Goal: Information Seeking & Learning: Learn about a topic

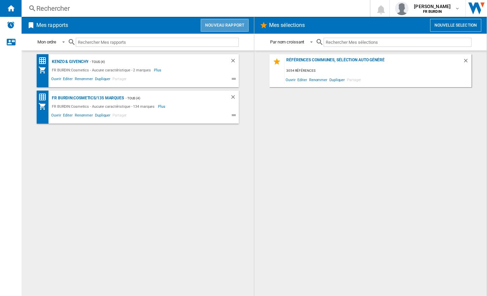
click at [234, 22] on button "Nouveau rapport" at bounding box center [225, 25] width 48 height 13
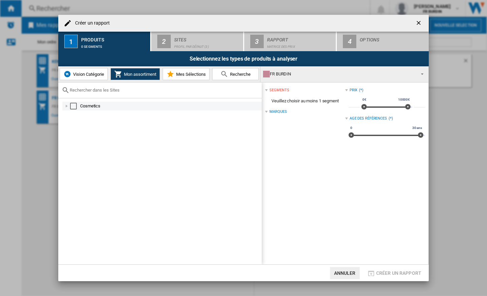
click at [69, 108] on div at bounding box center [66, 106] width 7 height 7
click at [73, 107] on div "Select" at bounding box center [73, 106] width 7 height 7
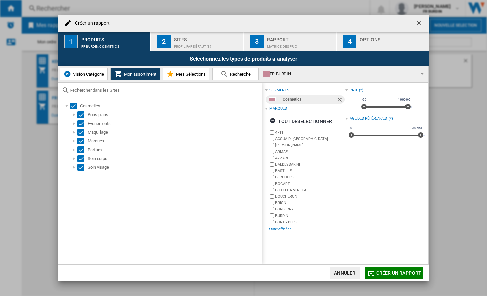
click at [285, 230] on div "+Tout afficher" at bounding box center [306, 229] width 76 height 5
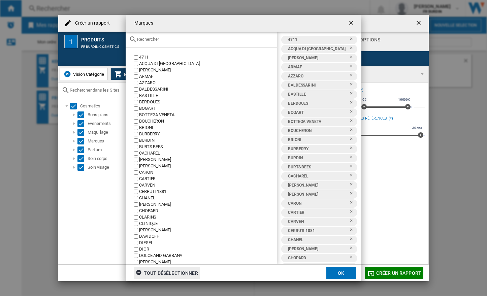
click at [158, 275] on div "tout désélectionner" at bounding box center [167, 273] width 62 height 12
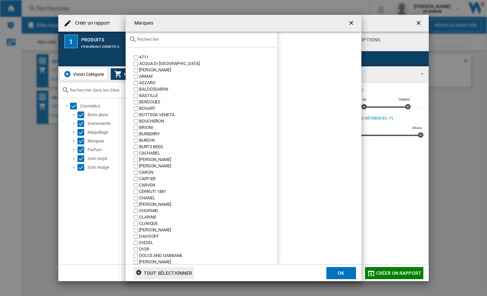
scroll to position [135, 0]
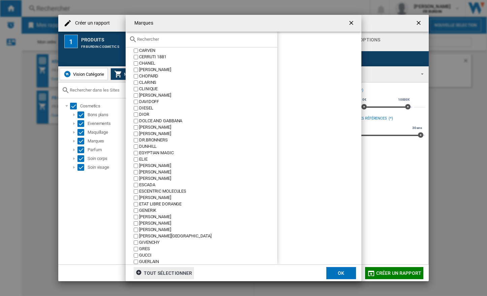
click at [147, 263] on div "GUERLAIN" at bounding box center [208, 262] width 138 height 6
click at [331, 273] on button "OK" at bounding box center [341, 273] width 30 height 12
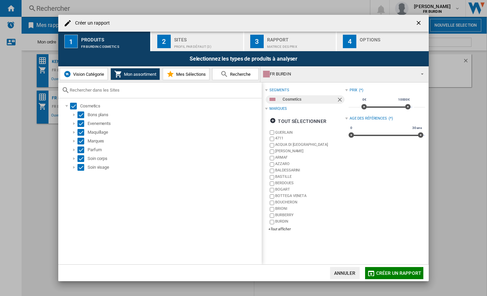
click at [191, 40] on div "Sites" at bounding box center [207, 37] width 66 height 7
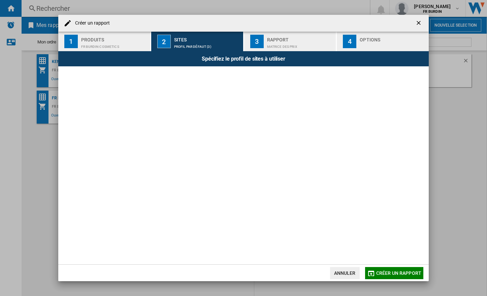
click at [268, 46] on div "Matrice des prix" at bounding box center [300, 44] width 66 height 7
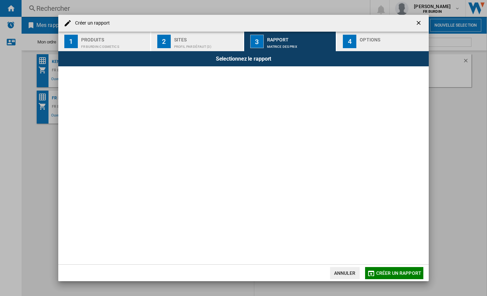
click at [205, 40] on div "Sites" at bounding box center [207, 37] width 66 height 7
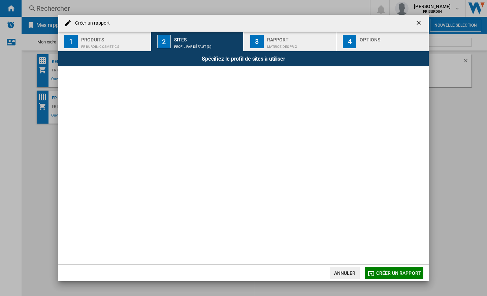
click at [127, 44] on div "FR BURDIN:Cosmetics" at bounding box center [114, 44] width 66 height 7
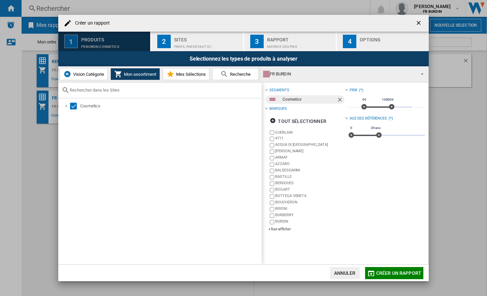
click at [162, 42] on div "2" at bounding box center [163, 41] width 13 height 13
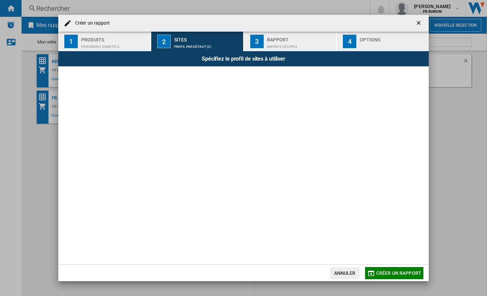
click at [121, 41] on div "FR BURDIN:Cosmetics" at bounding box center [114, 44] width 66 height 7
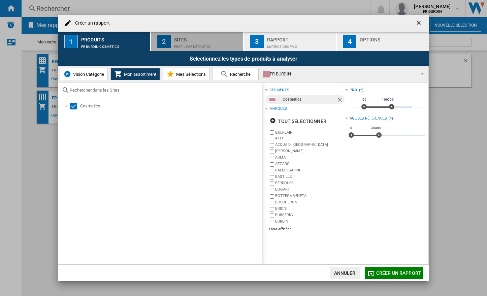
click at [184, 44] on div "Profil par défaut (3)" at bounding box center [207, 44] width 66 height 7
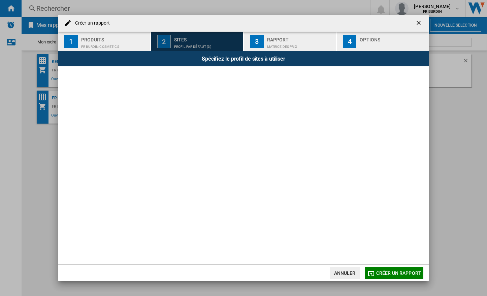
click at [192, 41] on div "Sites" at bounding box center [207, 37] width 66 height 7
click at [352, 271] on button "Annuler" at bounding box center [345, 273] width 30 height 12
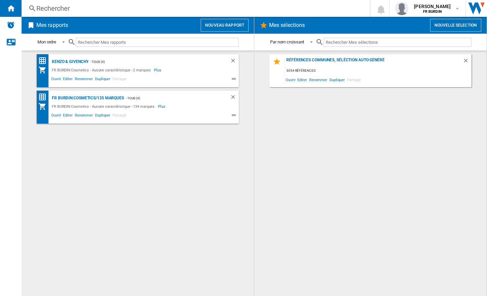
click at [216, 29] on button "Nouveau rapport" at bounding box center [225, 25] width 48 height 13
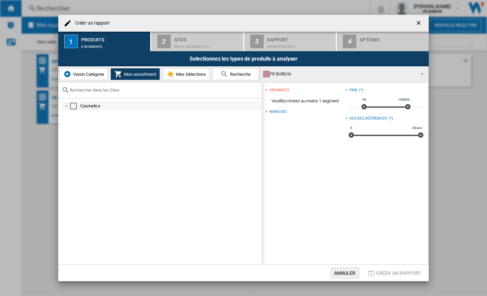
click at [78, 107] on md-checkbox "Select" at bounding box center [75, 106] width 10 height 7
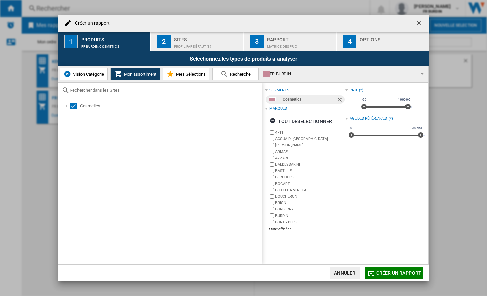
click at [194, 74] on span "Mes Sélections" at bounding box center [189, 74] width 31 height 5
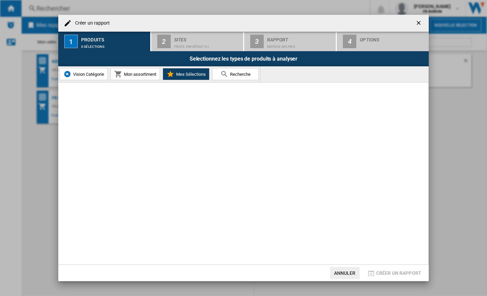
click at [126, 73] on span "Mon assortiment" at bounding box center [139, 74] width 34 height 5
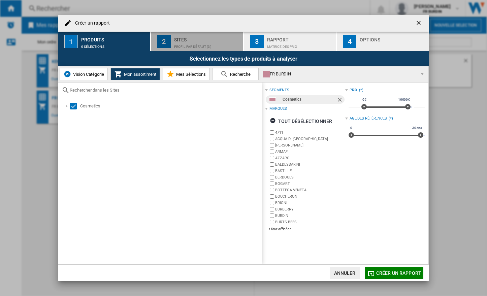
click at [178, 32] on button "2 Sites Profil par défaut (3)" at bounding box center [197, 42] width 93 height 20
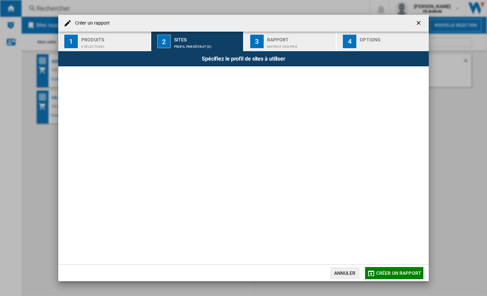
click at [254, 53] on div "Spécifiez le profil de sites à utiliser" at bounding box center [243, 58] width 370 height 15
click at [252, 55] on div "Spécifiez le profil de sites à utiliser" at bounding box center [243, 58] width 370 height 15
drag, startPoint x: 247, startPoint y: 61, endPoint x: 224, endPoint y: 82, distance: 31.2
click at [246, 62] on div "Spécifiez le profil de sites à utiliser" at bounding box center [243, 58] width 370 height 15
click at [215, 91] on div "Spécifiez le profil de sites à utiliser" at bounding box center [243, 157] width 370 height 213
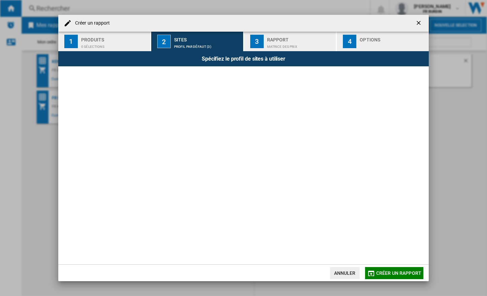
drag, startPoint x: 212, startPoint y: 98, endPoint x: 190, endPoint y: 119, distance: 30.5
click at [211, 100] on div "Spécifiez le profil de sites à utiliser" at bounding box center [243, 157] width 370 height 213
drag, startPoint x: 190, startPoint y: 119, endPoint x: 180, endPoint y: 127, distance: 12.7
click at [180, 127] on div "Spécifiez le profil de sites à utiliser" at bounding box center [243, 157] width 370 height 213
click at [174, 140] on div "Spécifiez le profil de sites à utiliser" at bounding box center [243, 157] width 370 height 213
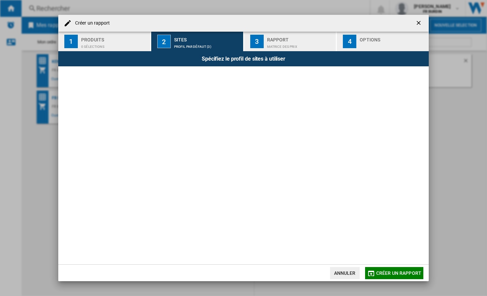
click at [279, 29] on div "Créer un rapport" at bounding box center [243, 23] width 370 height 17
click at [273, 40] on div "Rapport" at bounding box center [300, 37] width 66 height 7
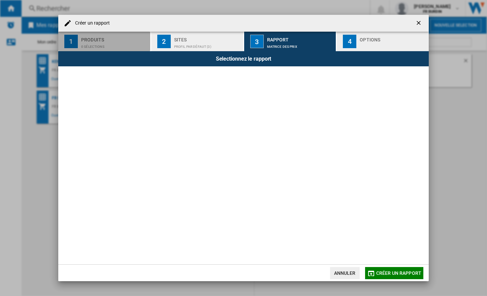
click at [123, 35] on div "Produits" at bounding box center [114, 37] width 66 height 7
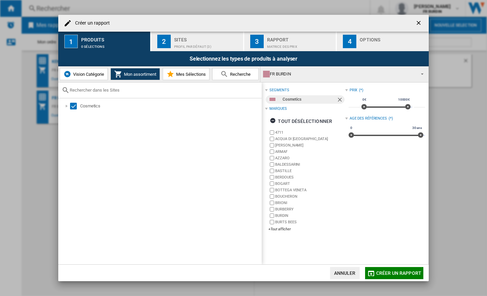
click at [420, 23] on ng-md-icon "getI18NText('BUTTONS.CLOSE_DIALOG')" at bounding box center [419, 24] width 8 height 8
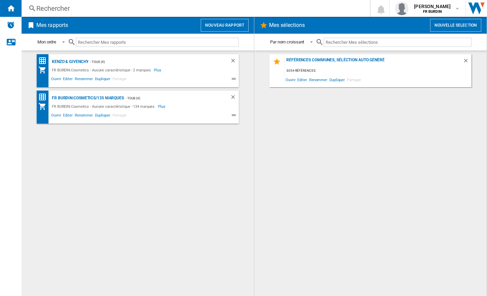
click at [233, 23] on button "Nouveau rapport" at bounding box center [225, 25] width 48 height 13
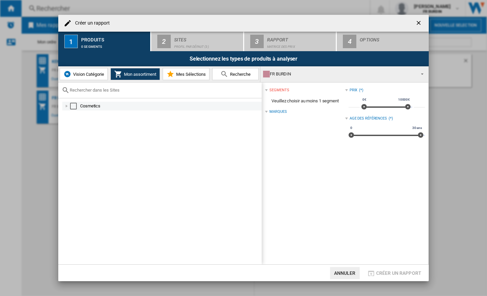
click at [74, 105] on div "Select" at bounding box center [73, 106] width 7 height 7
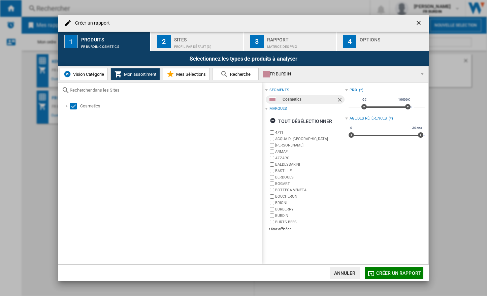
click at [211, 48] on div "Profil par défaut (3)" at bounding box center [207, 44] width 66 height 7
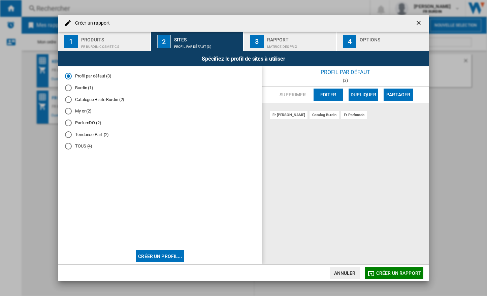
click at [97, 40] on div "Produits" at bounding box center [114, 37] width 66 height 7
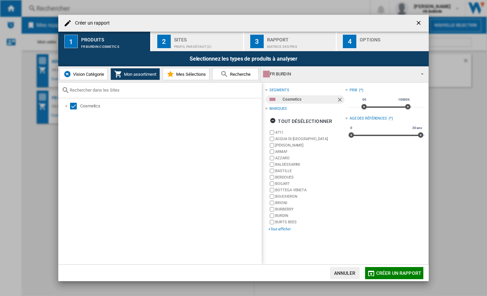
click at [284, 230] on div "+Tout afficher" at bounding box center [306, 229] width 76 height 5
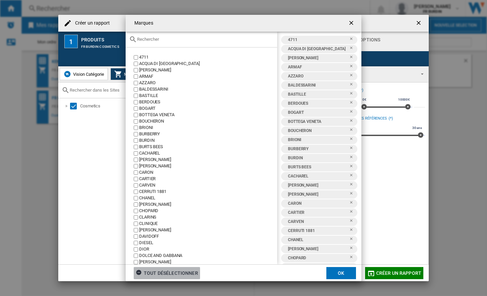
click at [181, 268] on div "tout désélectionner" at bounding box center [167, 273] width 62 height 12
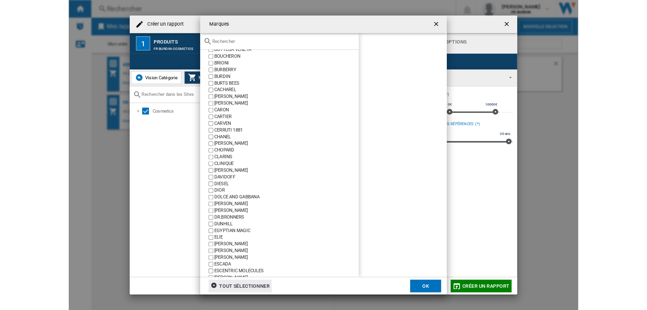
scroll to position [135, 0]
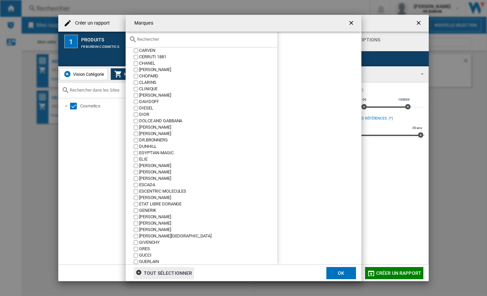
click at [149, 263] on div "GUERLAIN" at bounding box center [208, 262] width 138 height 6
click at [338, 274] on button "OK" at bounding box center [341, 273] width 30 height 12
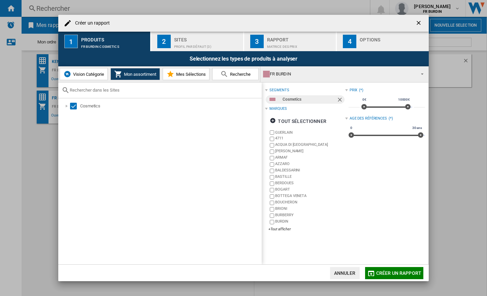
click at [193, 42] on div "Profil par défaut (3)" at bounding box center [207, 44] width 66 height 7
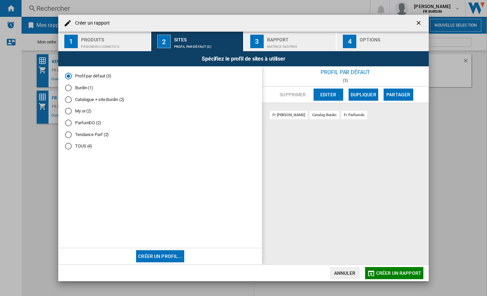
click at [78, 148] on md-radio-button "TOUS (4)" at bounding box center [160, 146] width 190 height 6
click at [291, 46] on div "Matrice des prix" at bounding box center [300, 44] width 66 height 7
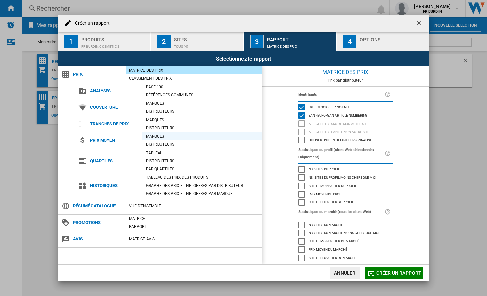
click at [162, 134] on div "Marques" at bounding box center [202, 136] width 120 height 7
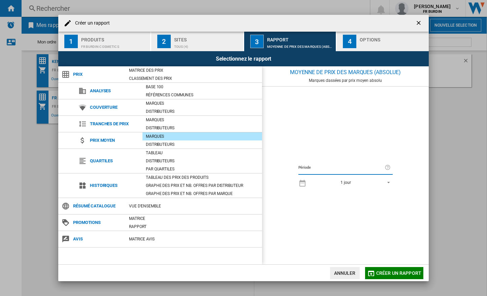
drag, startPoint x: 376, startPoint y: 272, endPoint x: 368, endPoint y: 271, distance: 7.9
click at [377, 272] on button "Créer un rapport" at bounding box center [394, 273] width 58 height 12
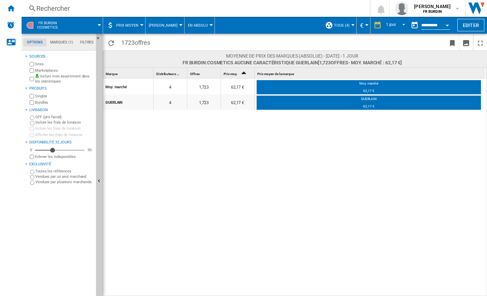
click at [194, 28] on button "En Absolu" at bounding box center [199, 25] width 23 height 17
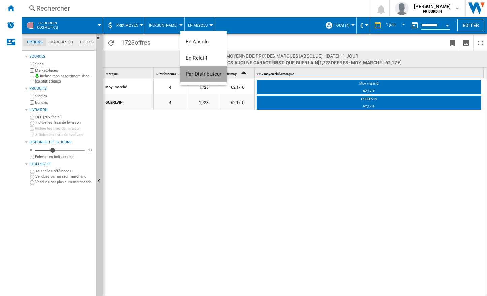
click at [207, 76] on span "Par Distributeur" at bounding box center [204, 74] width 36 height 6
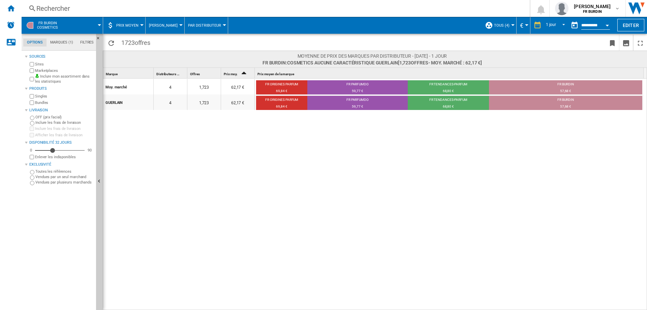
click at [249, 211] on div "Moy. marché 4 1,723 62,17 € FR ORIGINES PARFUM 69,84 € FR PARFUMDO 59,77 € FR T…" at bounding box center [375, 194] width 544 height 232
click at [251, 157] on div "Moy. marché 4 1,723 62,17 € FR ORIGINES PARFUM 69,84 € FR PARFUMDO 59,77 € FR T…" at bounding box center [375, 194] width 544 height 232
click at [487, 23] on div "1 jour" at bounding box center [551, 25] width 10 height 5
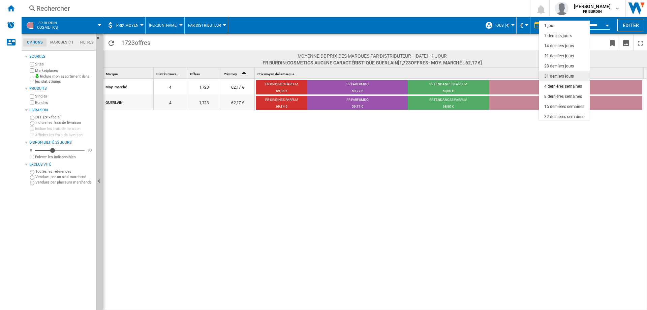
click at [487, 73] on div "31 derniers jours" at bounding box center [559, 76] width 30 height 6
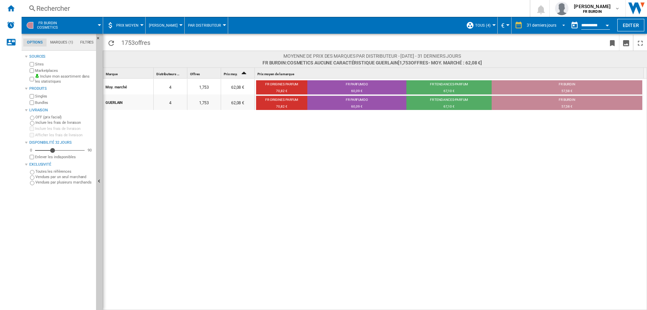
click at [487, 21] on md-select-value "31 derniers jours" at bounding box center [547, 25] width 42 height 10
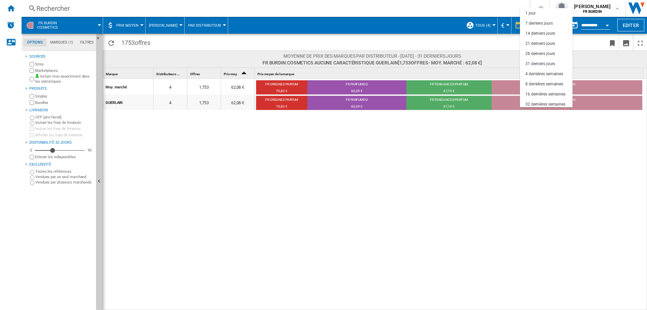
scroll to position [38, 0]
click at [487, 75] on div "3 derniers mois" at bounding box center [539, 76] width 28 height 6
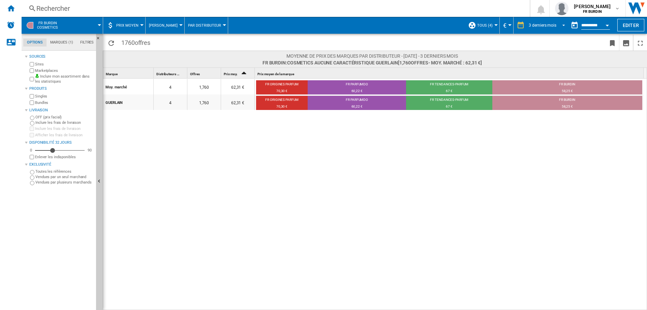
click at [487, 23] on div "3 derniers mois" at bounding box center [542, 25] width 28 height 5
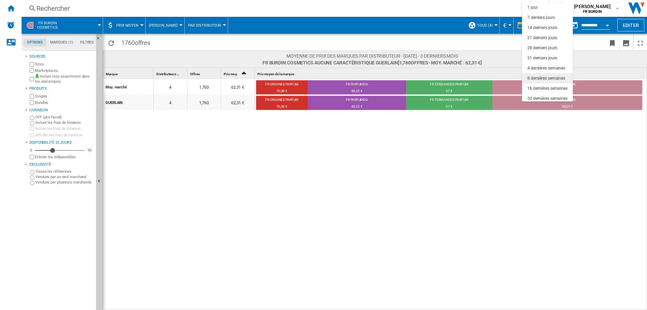
scroll to position [42, 0]
click at [487, 198] on md-backdrop at bounding box center [323, 155] width 647 height 310
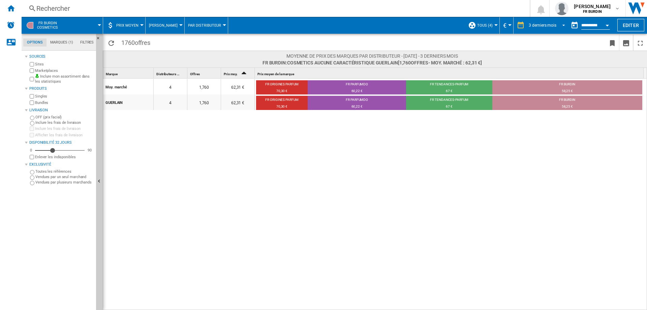
click at [487, 27] on div "3 derniers mois" at bounding box center [542, 25] width 28 height 5
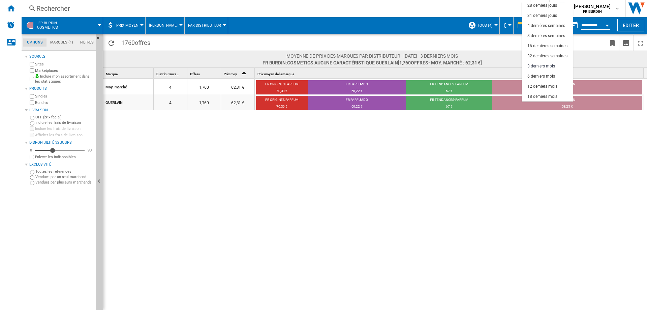
scroll to position [0, 0]
click at [487, 8] on md-option "1 jour" at bounding box center [547, 7] width 51 height 10
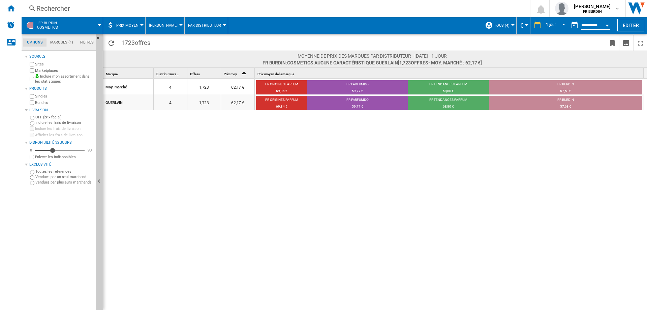
click at [487, 22] on md-datepicker "**********" at bounding box center [591, 25] width 48 height 13
click at [487, 23] on button "Open calendar" at bounding box center [607, 24] width 12 height 12
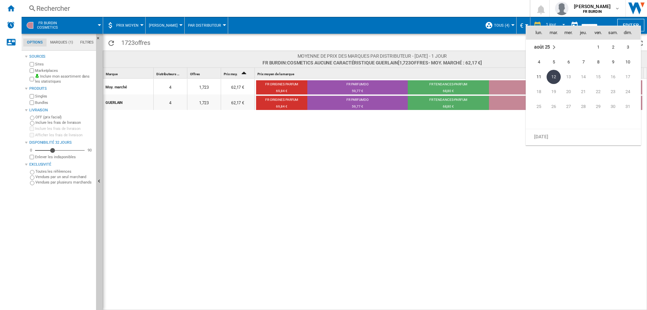
scroll to position [3146, 0]
click at [487, 96] on span "29" at bounding box center [553, 99] width 13 height 13
type input "**********"
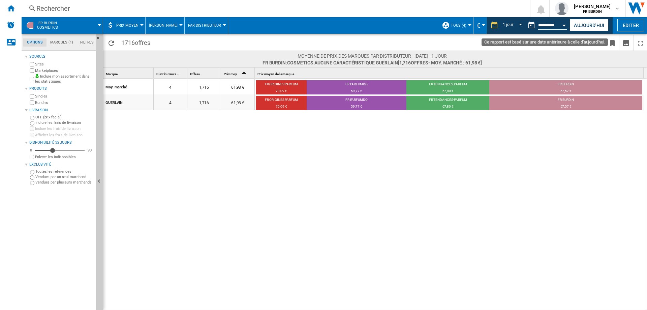
click at [487, 25] on input "**********" at bounding box center [552, 26] width 29 height 6
click at [487, 25] on div "Open calendar" at bounding box center [563, 26] width 3 height 2
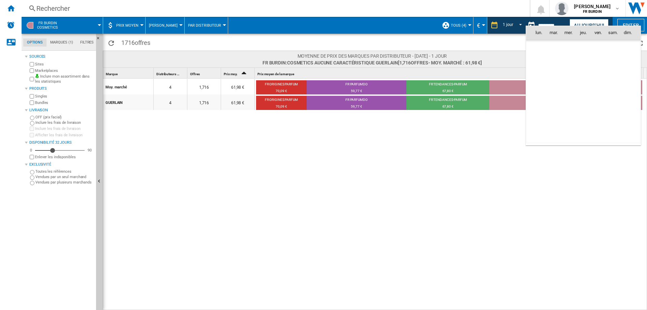
scroll to position [3124, 0]
click at [487, 92] on span "15" at bounding box center [553, 91] width 13 height 13
type input "**********"
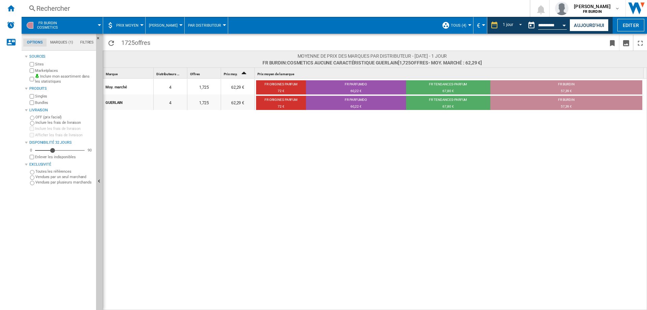
click at [487, 160] on div "Moy. marché 4 1,725 62,29 € FR ORIGINES PARFUM 72 € FR PARFUMDO 60,22 € FR TEND…" at bounding box center [375, 194] width 544 height 232
click at [487, 25] on div "Open calendar" at bounding box center [563, 26] width 3 height 2
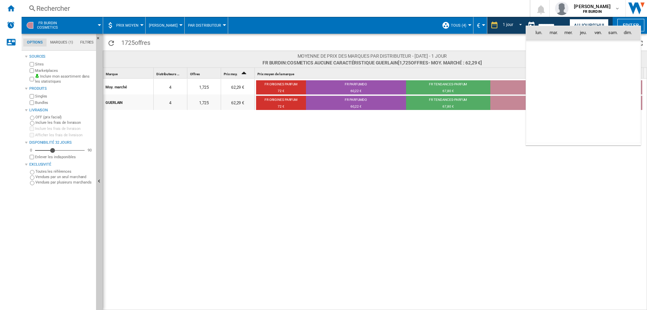
scroll to position [3124, 0]
click at [487, 62] on span "1" at bounding box center [553, 61] width 13 height 13
type input "**********"
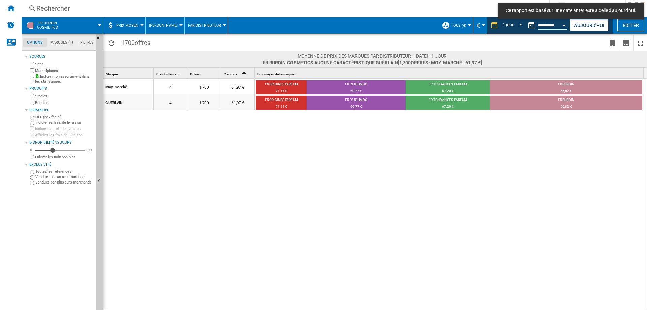
click at [487, 27] on button "Open calendar" at bounding box center [564, 24] width 12 height 12
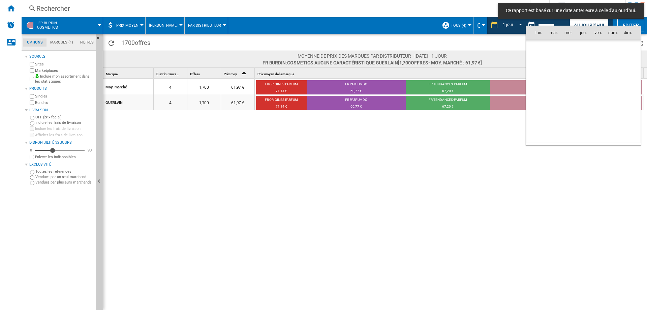
scroll to position [3124, 0]
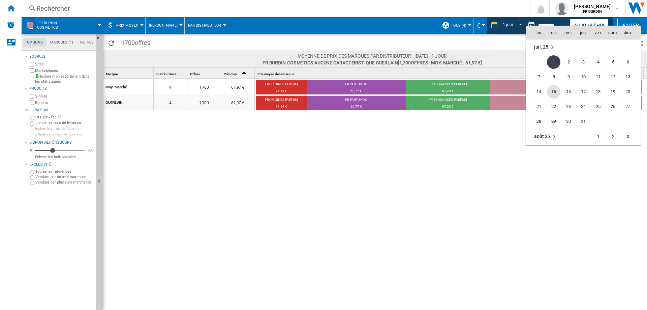
click at [487, 90] on span "15" at bounding box center [553, 91] width 13 height 13
type input "**********"
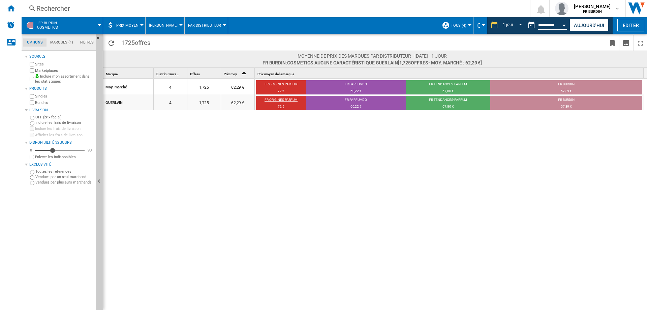
click at [272, 99] on div "FR ORIGINES PARFUM" at bounding box center [281, 100] width 50 height 6
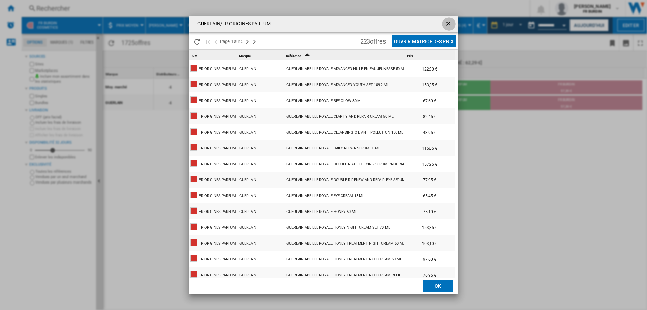
click at [451, 21] on ng-md-icon "getI18NText('BUTTONS.CLOSE_DIALOG')" at bounding box center [449, 24] width 8 height 8
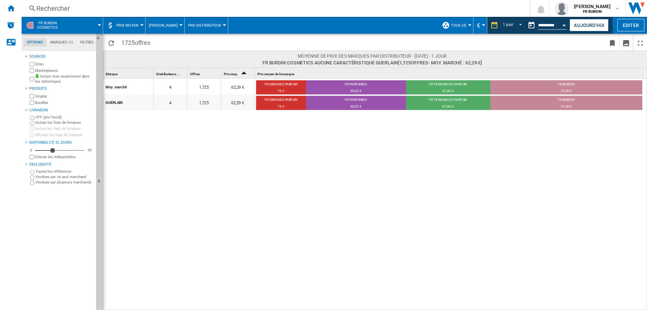
click at [214, 196] on div "Moy. marché 4 1,725 62,29 € FR ORIGINES PARFUM 72 € FR PARFUMDO 60,22 € FR TEND…" at bounding box center [375, 194] width 544 height 232
click at [63, 43] on md-tab-item "Marques (1)" at bounding box center [61, 42] width 30 height 8
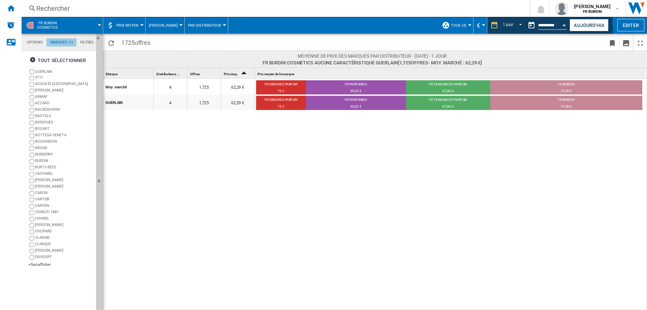
scroll to position [26, 0]
click at [41, 265] on div "+Tout afficher" at bounding box center [60, 264] width 65 height 5
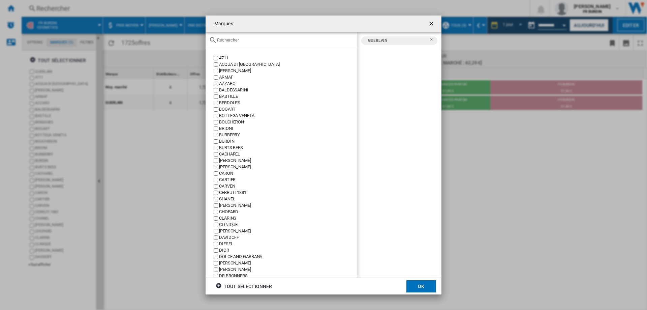
scroll to position [168, 0]
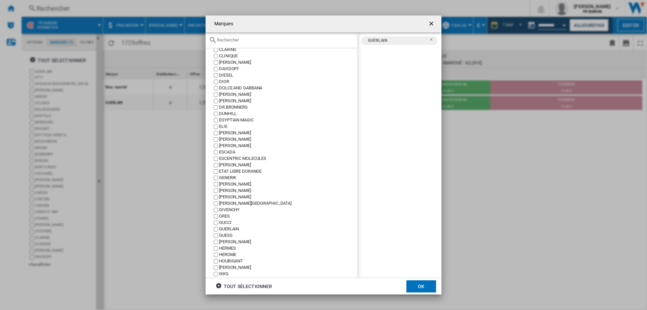
click at [228, 228] on div "GUERLAIN" at bounding box center [288, 229] width 138 height 6
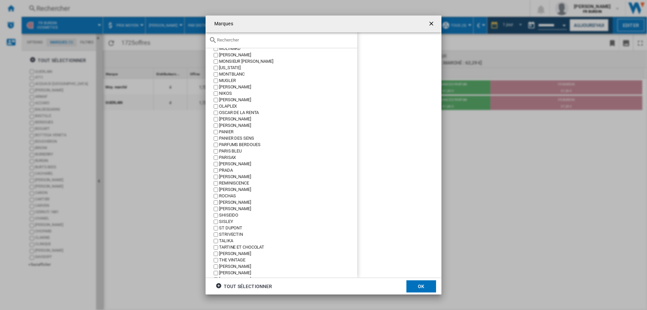
scroll to position [648, 0]
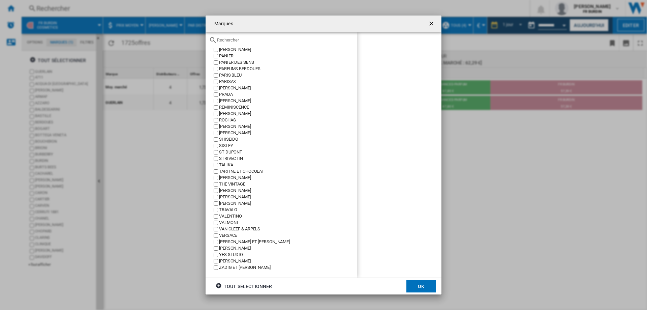
click at [232, 260] on div "[PERSON_NAME]" at bounding box center [288, 261] width 138 height 6
click at [405, 283] on md-dialog-actions "tout sélectionner OK" at bounding box center [323, 285] width 236 height 17
click at [410, 283] on button "OK" at bounding box center [421, 286] width 30 height 12
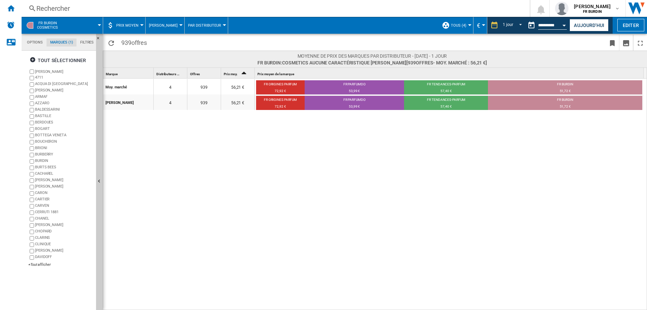
click at [431, 160] on div "Moy. marché 4 939 56,21 € FR ORIGINES PARFUM 72,92 € FR PARFUMDO 53,99 € FR TEN…" at bounding box center [375, 194] width 544 height 232
click at [487, 26] on input "**********" at bounding box center [552, 26] width 29 height 6
click at [487, 25] on div "Open calendar" at bounding box center [563, 26] width 3 height 2
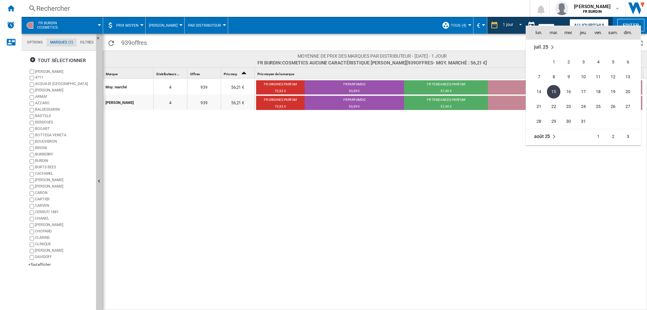
scroll to position [3157, 0]
click at [487, 133] on span "12" at bounding box center [553, 132] width 14 height 14
type input "**********"
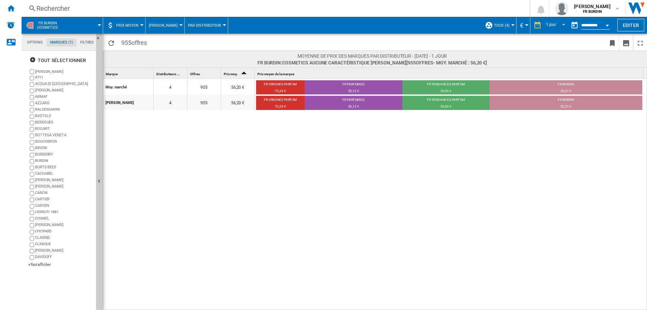
click at [187, 154] on div "Moy. marché 4 955 56,20 € FR ORIGINES PARFUM 70,29 € FR PARFUMDO 55,12 € FR TEN…" at bounding box center [375, 194] width 544 height 232
click at [487, 25] on span "REPORTS.WIZARD.STEPS.REPORT.STEPS.REPORT_OPTIONS.PERIOD: 1 jour" at bounding box center [561, 25] width 8 height 6
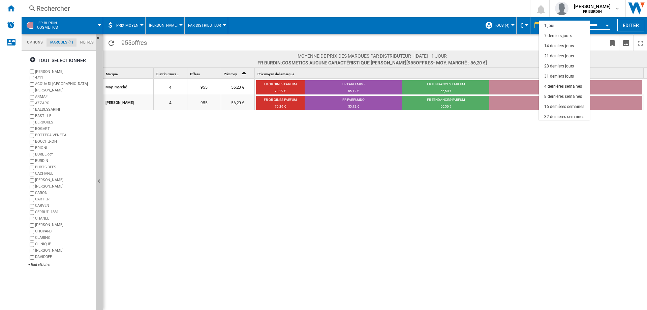
click at [478, 139] on md-backdrop at bounding box center [323, 155] width 647 height 310
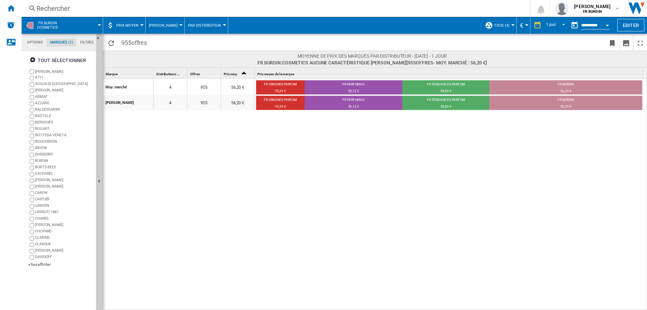
click at [487, 24] on button "Open calendar" at bounding box center [607, 24] width 12 height 12
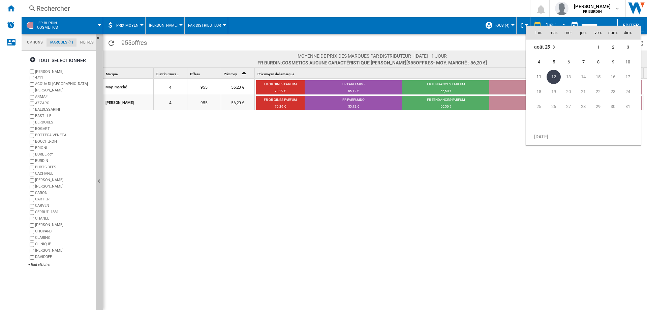
scroll to position [3179, 0]
click at [487, 56] on span "22" at bounding box center [553, 50] width 13 height 13
type input "**********"
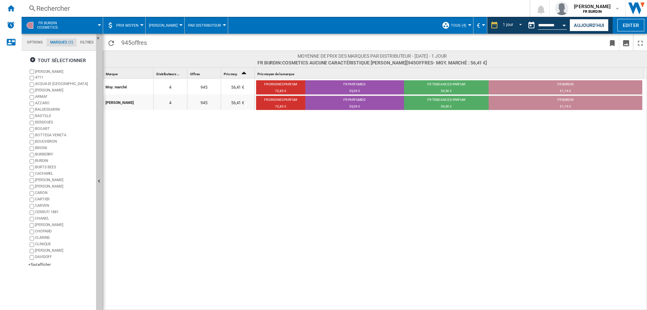
click at [151, 179] on div "Moy. marché 4 945 56,41 € FR ORIGINES PARFUM 72,85 € FR PARFUMDO 55,09 € FR TEN…" at bounding box center [375, 194] width 544 height 232
click at [205, 177] on div "Moy. marché 4 945 56,41 € FR ORIGINES PARFUM 72,85 € FR PARFUMDO 55,09 € FR TEN…" at bounding box center [375, 194] width 544 height 232
click at [303, 82] on div "FR ORIGINES PARFUM" at bounding box center [280, 85] width 49 height 6
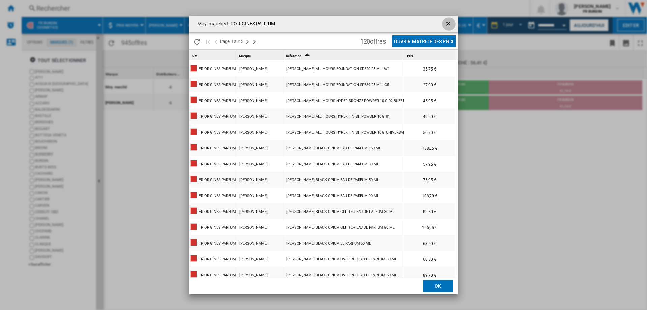
click at [450, 24] on ng-md-icon "getI18NText('BUTTONS.CLOSE_DIALOG')" at bounding box center [449, 24] width 8 height 8
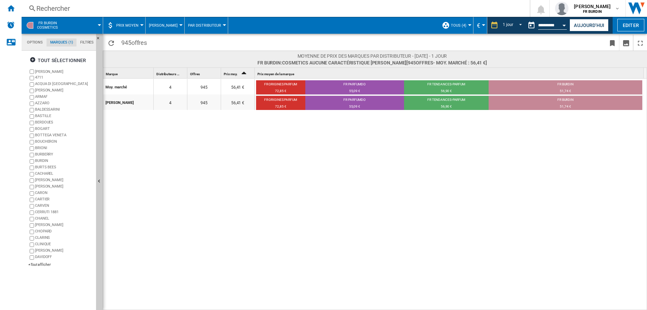
click at [289, 197] on div "Moy. marché 4 945 56,41 € FR ORIGINES PARFUM 72,85 € FR PARFUMDO 55,09 € FR TEN…" at bounding box center [375, 194] width 544 height 232
click at [125, 258] on div "Moy. marché 4 945 56,41 € FR ORIGINES PARFUM 72,85 € FR PARFUMDO 55,09 € FR TEN…" at bounding box center [375, 194] width 544 height 232
click at [36, 267] on div "YVES SAINT LAURENT 4711 ACQUA DI PARMA ANNA SUI ARMAF AZZARO BALDESSARINI BASTI…" at bounding box center [60, 168] width 65 height 200
click at [37, 266] on div "+Tout afficher" at bounding box center [60, 264] width 65 height 5
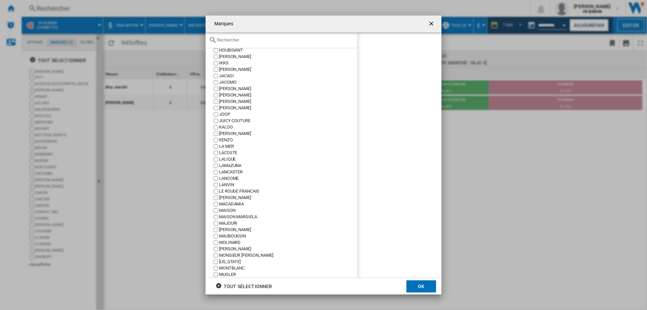
scroll to position [210, 0]
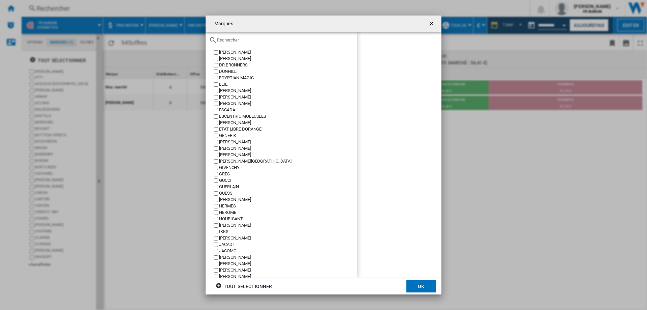
click at [236, 276] on div "[PERSON_NAME]" at bounding box center [288, 276] width 138 height 6
click at [412, 287] on button "OK" at bounding box center [421, 286] width 30 height 12
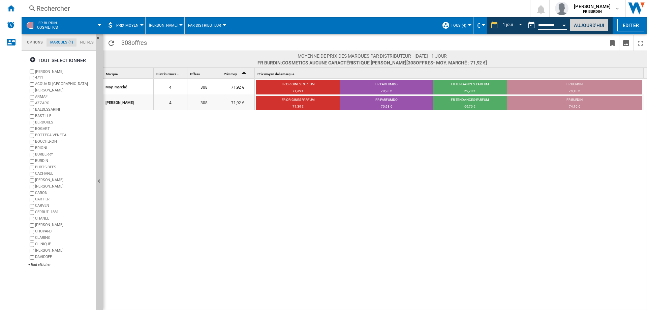
click at [487, 20] on button "Aujourd'hui" at bounding box center [588, 25] width 39 height 12
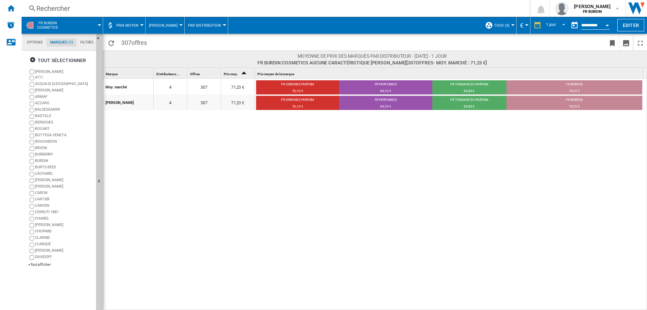
click at [487, 22] on div "**********" at bounding box center [595, 25] width 29 height 7
click at [487, 25] on div "Open calendar" at bounding box center [606, 26] width 3 height 2
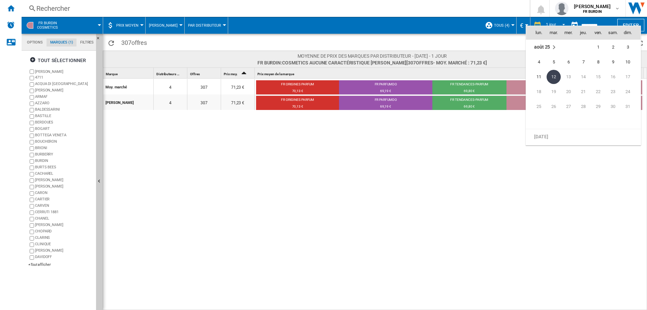
scroll to position [3112, 0]
click at [487, 74] on span "1" at bounding box center [553, 73] width 13 height 13
type input "**********"
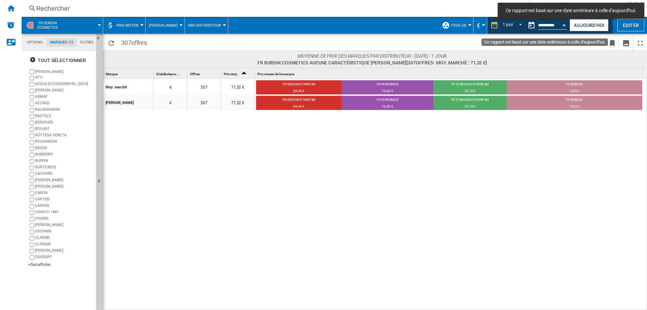
click at [487, 25] on div "Open calendar" at bounding box center [563, 26] width 3 height 2
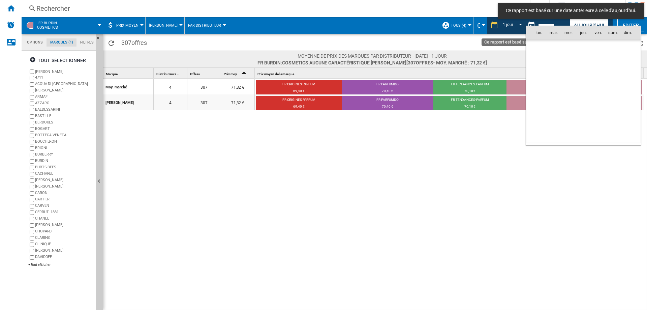
scroll to position [3124, 0]
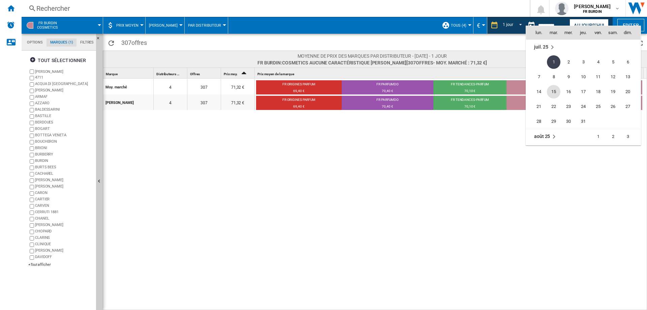
click at [487, 95] on span "15" at bounding box center [553, 91] width 13 height 13
type input "**********"
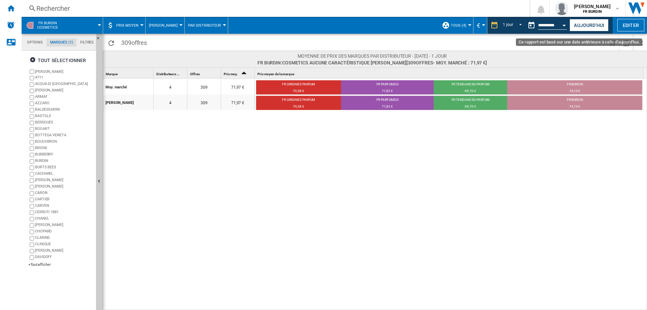
click at [487, 25] on button "Open calendar" at bounding box center [564, 24] width 12 height 12
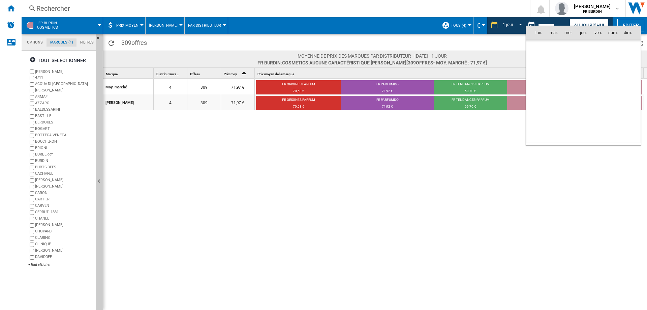
scroll to position [3124, 0]
click at [487, 63] on span "1" at bounding box center [553, 61] width 13 height 13
type input "**********"
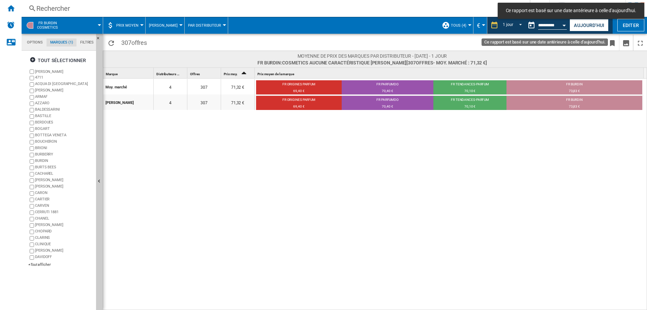
click at [487, 23] on button "Open calendar" at bounding box center [564, 24] width 12 height 12
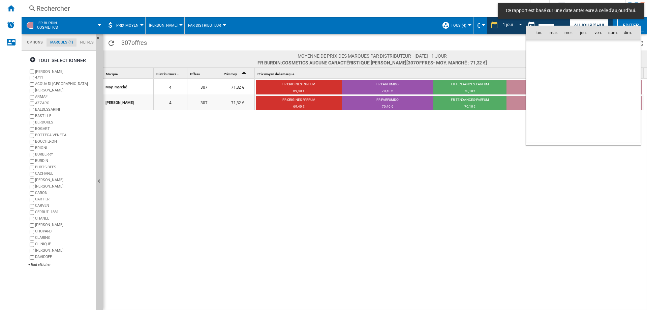
scroll to position [3124, 0]
drag, startPoint x: 553, startPoint y: 119, endPoint x: 560, endPoint y: 120, distance: 6.8
click at [487, 120] on span "29" at bounding box center [553, 121] width 13 height 13
type input "**********"
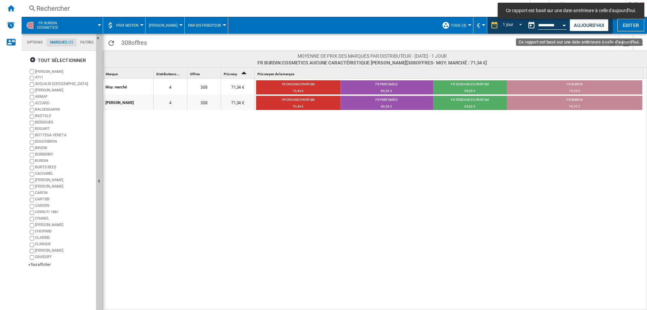
click at [487, 27] on button "Open calendar" at bounding box center [564, 24] width 12 height 12
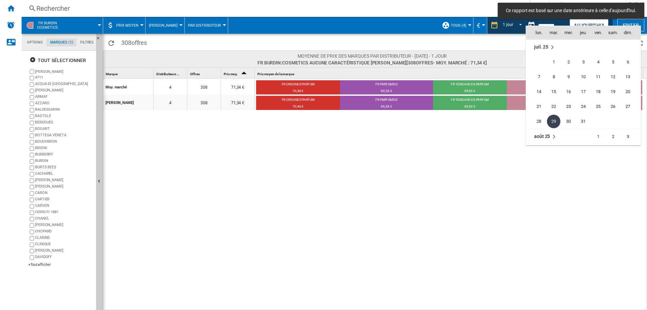
scroll to position [3191, 0]
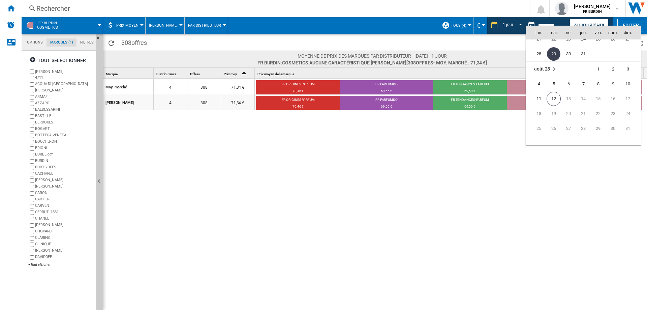
click at [487, 98] on span "12" at bounding box center [553, 99] width 14 height 14
type input "**********"
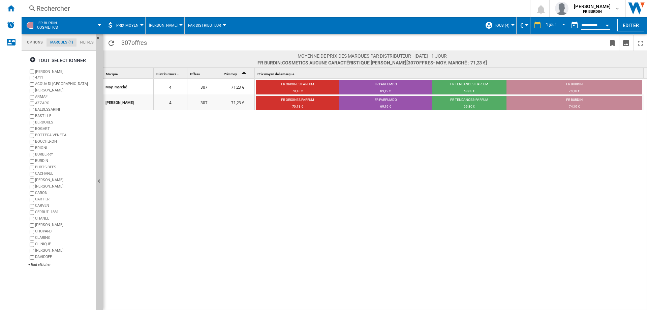
click at [266, 199] on div "Moy. marché 4 307 71,23 € FR ORIGINES PARFUM 70,13 € FR PARFUMDO 69,19 € FR TEN…" at bounding box center [375, 194] width 544 height 232
click at [42, 264] on div "+Tout afficher" at bounding box center [60, 264] width 65 height 5
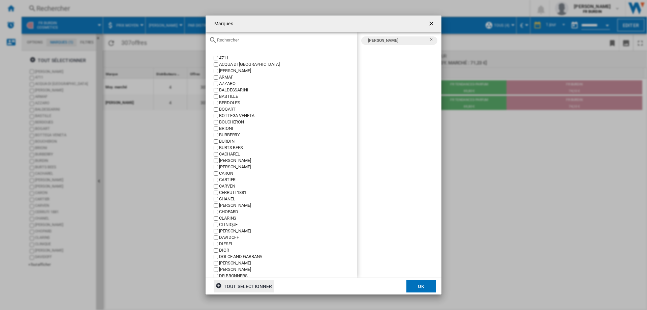
click at [256, 286] on div "tout sélectionner" at bounding box center [244, 286] width 56 height 12
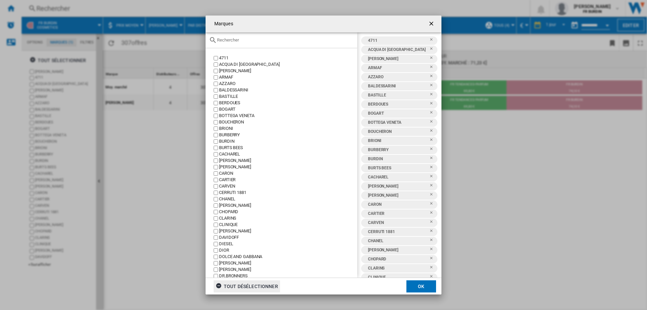
click at [256, 286] on div "tout désélectionner" at bounding box center [247, 286] width 62 height 12
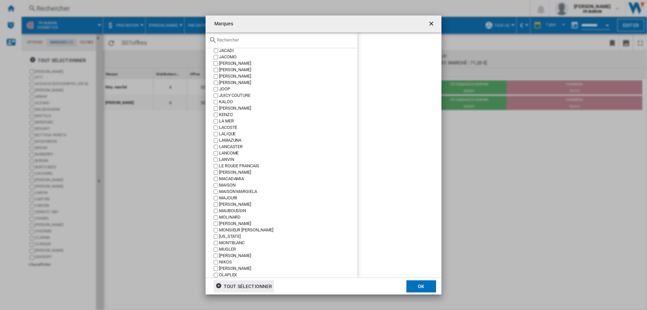
scroll to position [472, 0]
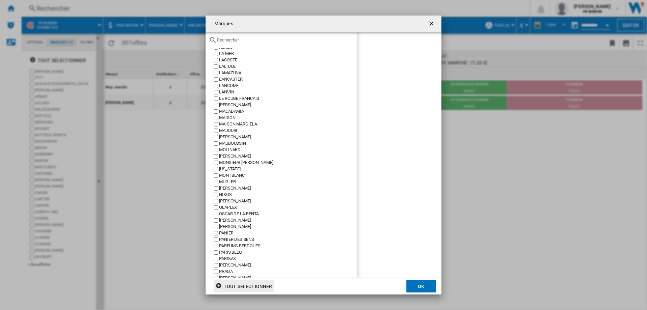
click at [236, 218] on div "[PERSON_NAME]" at bounding box center [288, 220] width 138 height 6
click at [414, 286] on button "OK" at bounding box center [421, 286] width 30 height 12
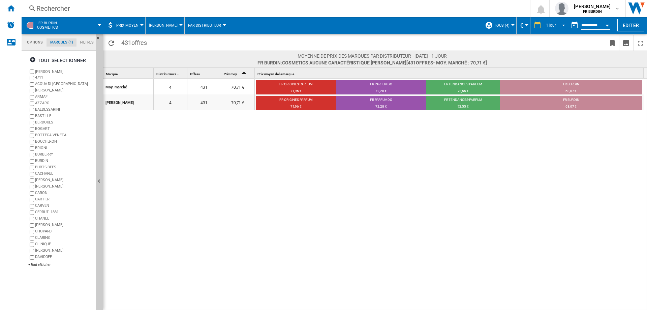
click at [487, 25] on span "REPORTS.WIZARD.STEPS.REPORT.STEPS.REPORT_OPTIONS.PERIOD: 1 jour" at bounding box center [561, 25] width 8 height 6
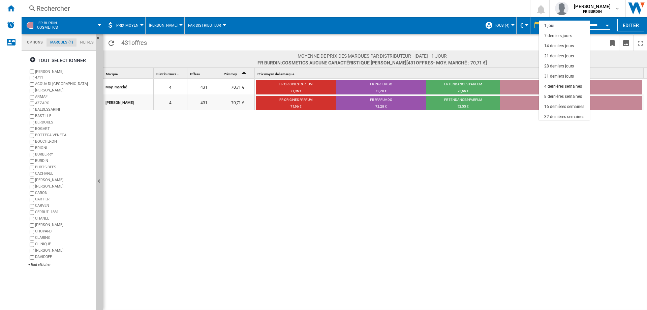
click at [487, 189] on md-backdrop at bounding box center [323, 155] width 647 height 310
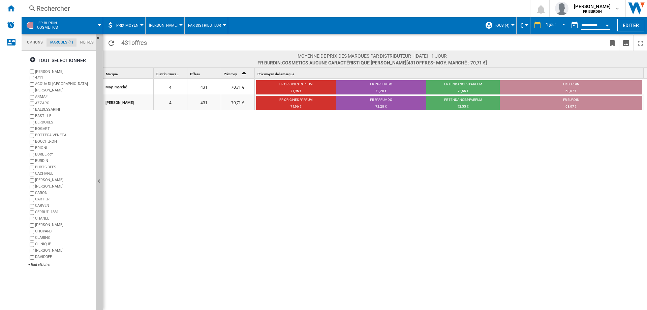
click at [487, 23] on button "Open calendar" at bounding box center [607, 24] width 12 height 12
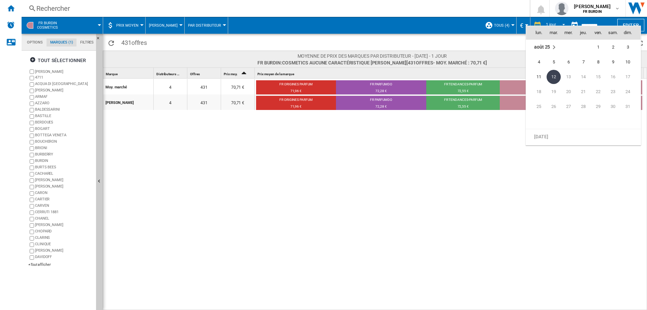
scroll to position [3112, 0]
click at [487, 135] on span "29" at bounding box center [553, 132] width 13 height 13
type input "**********"
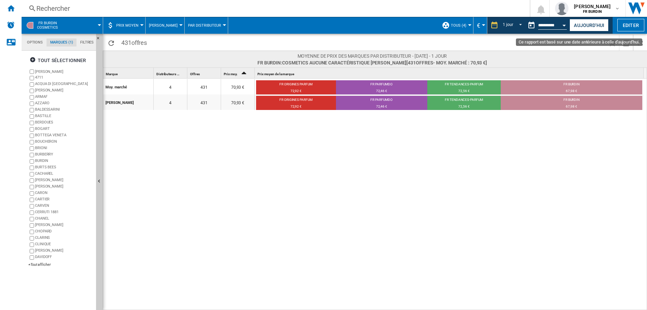
click at [487, 24] on button "Open calendar" at bounding box center [564, 24] width 12 height 12
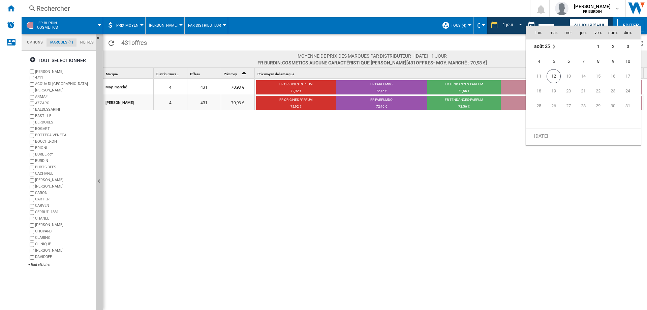
scroll to position [3146, 0]
click at [487, 128] on span "4" at bounding box center [538, 128] width 13 height 13
type input "**********"
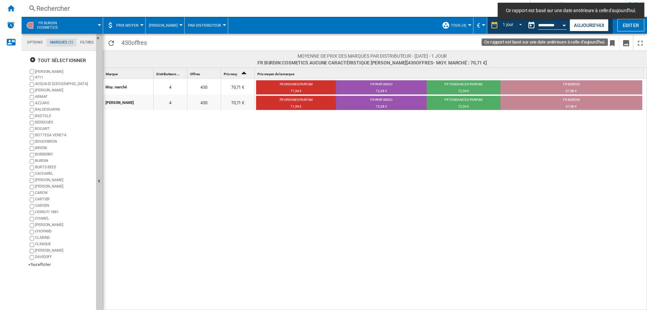
click at [487, 25] on input "**********" at bounding box center [552, 26] width 29 height 6
click at [487, 24] on button "Open calendar" at bounding box center [564, 24] width 12 height 12
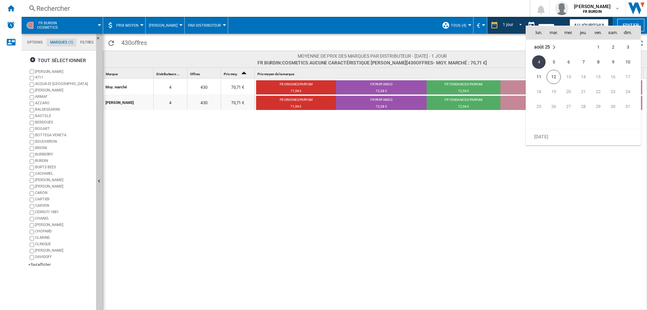
scroll to position [3179, 0]
click at [487, 76] on td "1" at bounding box center [597, 80] width 15 height 15
type input "**********"
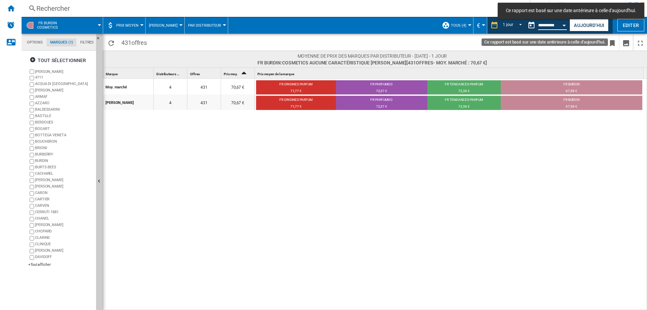
click at [487, 25] on input "**********" at bounding box center [552, 26] width 29 height 6
click at [487, 25] on button "Open calendar" at bounding box center [564, 24] width 12 height 12
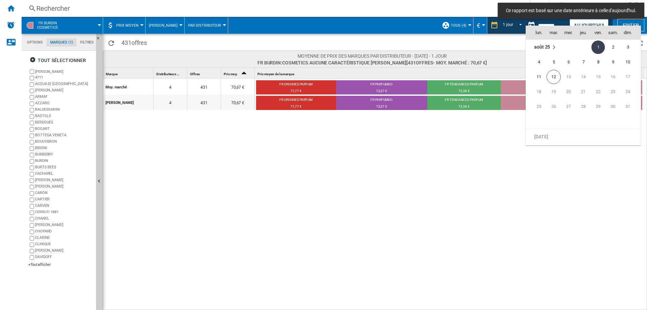
scroll to position [3179, 0]
click at [487, 64] on span "30" at bounding box center [567, 65] width 13 height 13
type input "**********"
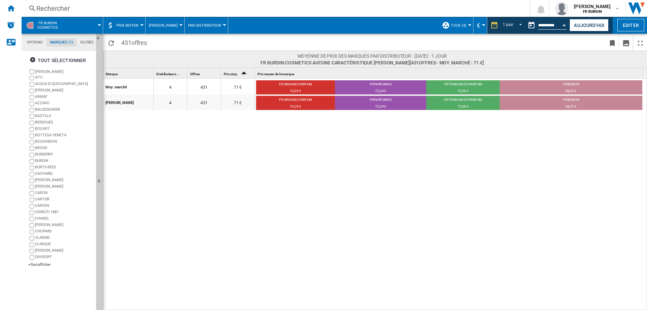
click at [487, 134] on div "Moy. marché 4 431 71 € FR ORIGINES PARFUM 73,29 € FR PARFUMDO 72,34 € FR TENDAN…" at bounding box center [375, 194] width 544 height 232
click at [42, 263] on div "+Tout afficher" at bounding box center [60, 264] width 65 height 5
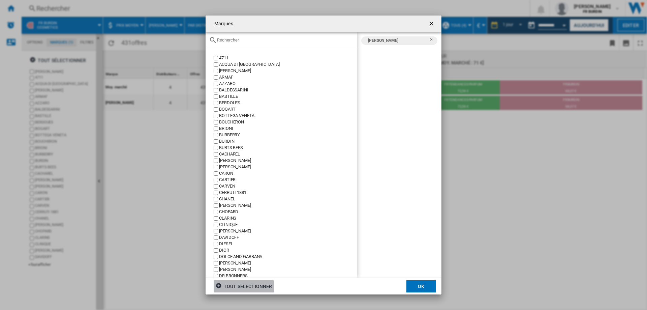
click at [246, 287] on div "tout sélectionner" at bounding box center [244, 286] width 56 height 12
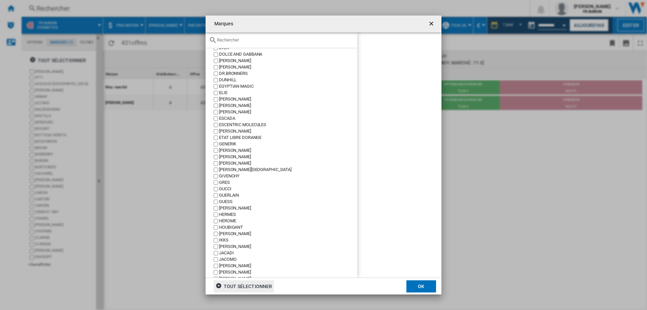
click at [233, 194] on div "GUERLAIN" at bounding box center [288, 195] width 138 height 6
click at [420, 291] on button "OK" at bounding box center [421, 286] width 30 height 12
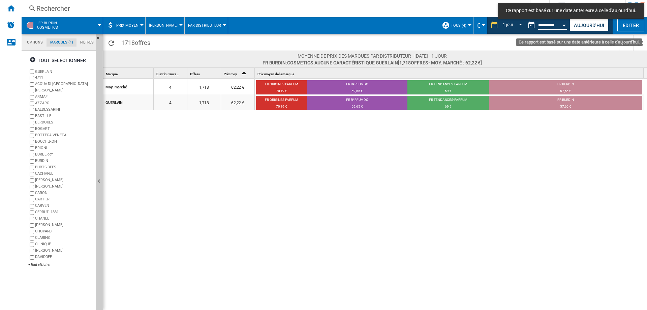
click at [487, 25] on button "Open calendar" at bounding box center [564, 24] width 12 height 12
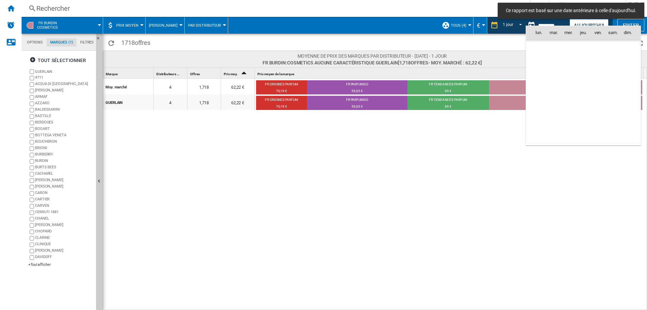
scroll to position [3124, 0]
click at [487, 124] on span "31" at bounding box center [582, 121] width 13 height 13
type input "**********"
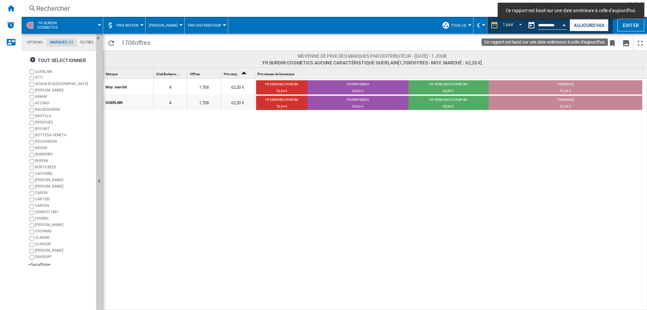
click at [487, 25] on button "Open calendar" at bounding box center [564, 24] width 12 height 12
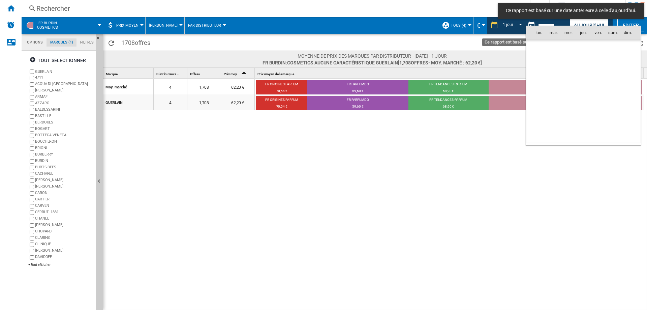
scroll to position [3124, 0]
click at [487, 134] on span "1" at bounding box center [597, 136] width 13 height 13
type input "**********"
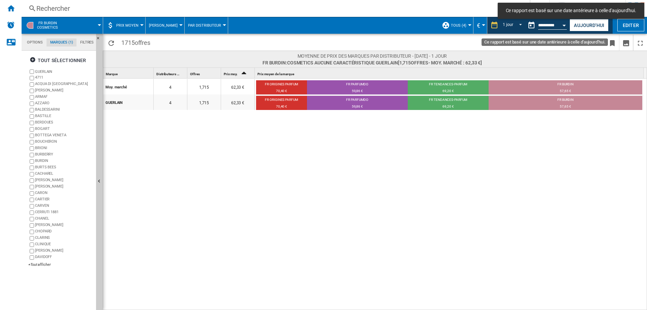
click at [487, 27] on button "Open calendar" at bounding box center [564, 24] width 12 height 12
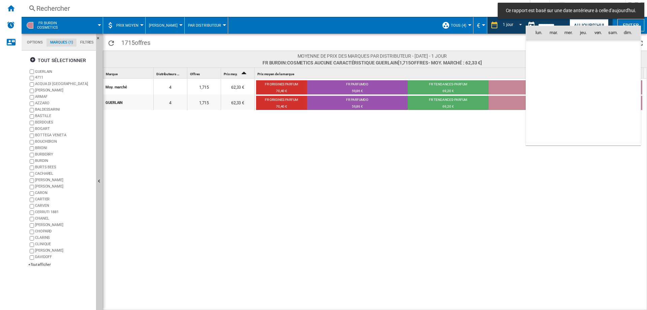
scroll to position [3213, 0]
click at [487, 46] on span "2" at bounding box center [612, 46] width 13 height 13
type input "**********"
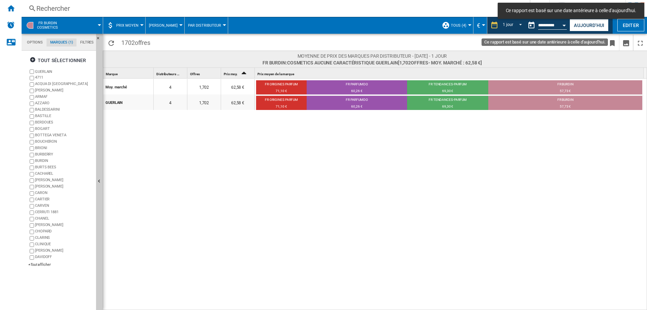
click at [487, 26] on button "Open calendar" at bounding box center [564, 24] width 12 height 12
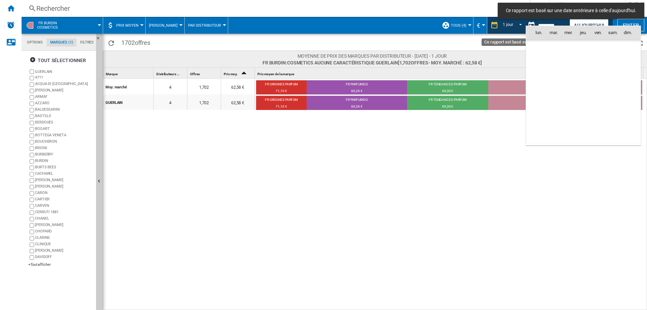
scroll to position [3213, 0]
click at [487, 49] on span "3" at bounding box center [627, 46] width 13 height 13
type input "**********"
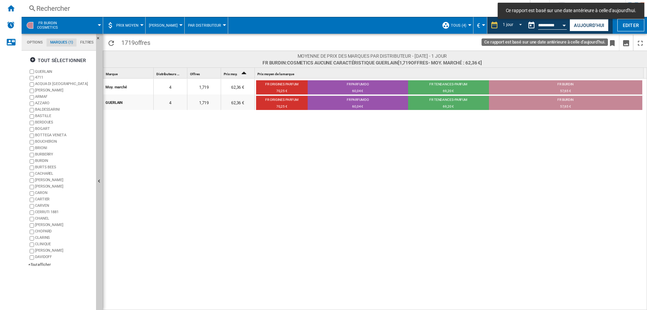
click at [487, 25] on button "Open calendar" at bounding box center [564, 24] width 12 height 12
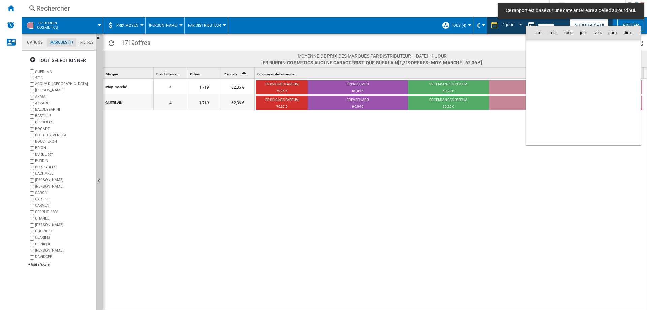
scroll to position [3213, 0]
click at [487, 63] on span "4" at bounding box center [538, 61] width 13 height 13
type input "**********"
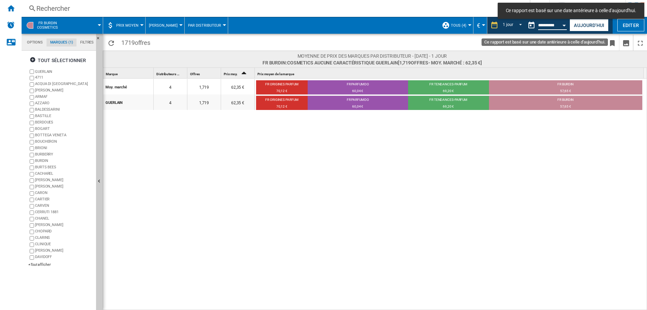
click at [487, 26] on input "**********" at bounding box center [552, 26] width 29 height 6
click at [487, 23] on button "Open calendar" at bounding box center [564, 24] width 12 height 12
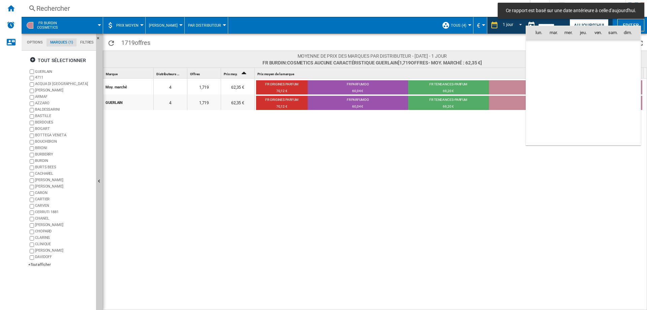
scroll to position [3213, 0]
click at [487, 58] on span "5" at bounding box center [553, 61] width 13 height 13
type input "**********"
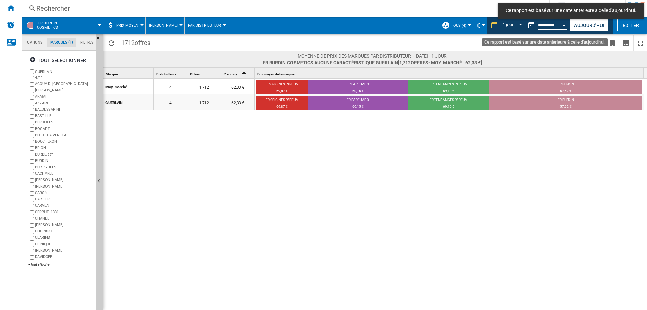
click at [487, 24] on button "Open calendar" at bounding box center [564, 24] width 12 height 12
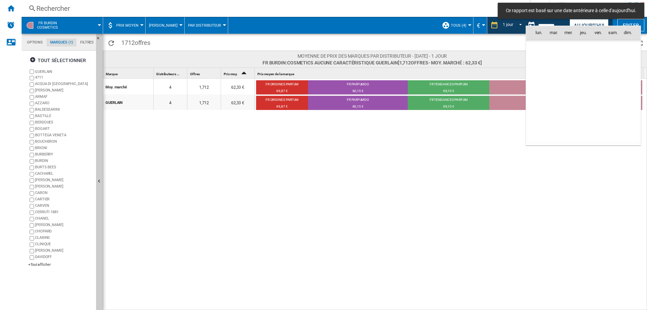
scroll to position [3213, 0]
click at [487, 60] on span "6" at bounding box center [567, 61] width 13 height 13
type input "**********"
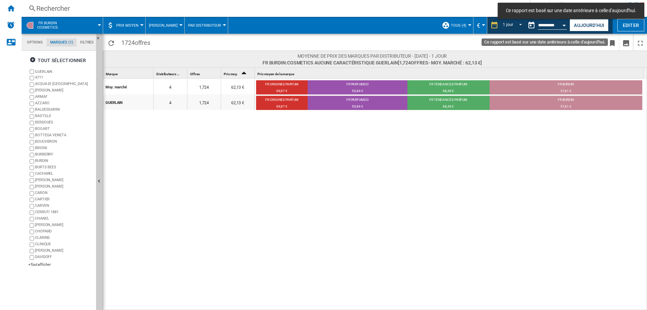
click at [487, 25] on button "Open calendar" at bounding box center [564, 24] width 12 height 12
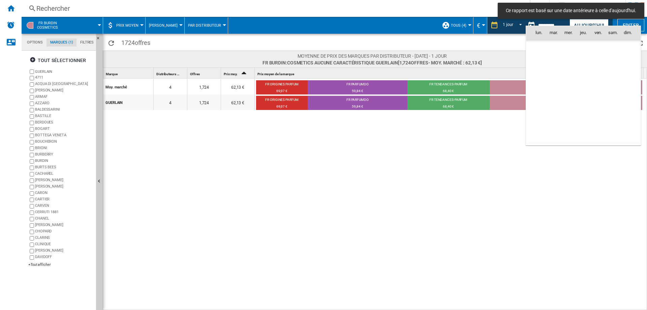
scroll to position [3213, 0]
click at [487, 61] on span "7" at bounding box center [582, 61] width 13 height 13
type input "**********"
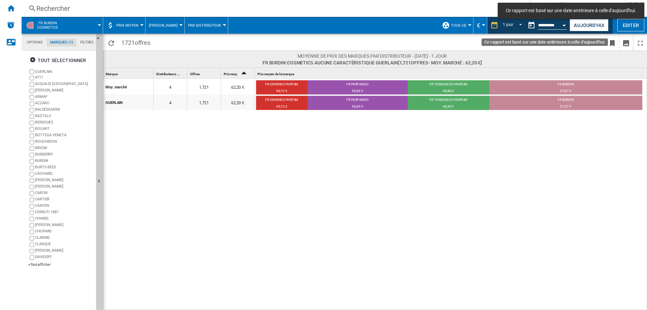
click at [487, 23] on button "Open calendar" at bounding box center [564, 24] width 12 height 12
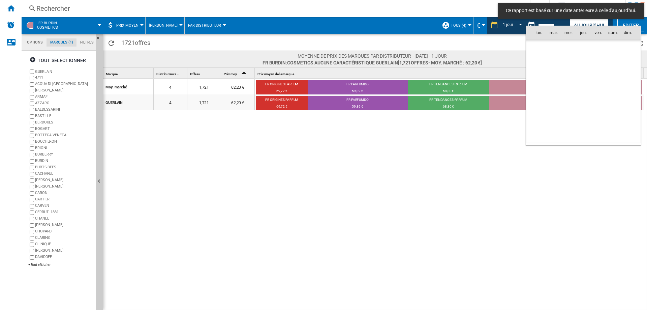
scroll to position [3213, 0]
click at [487, 60] on span "8" at bounding box center [597, 61] width 13 height 13
type input "**********"
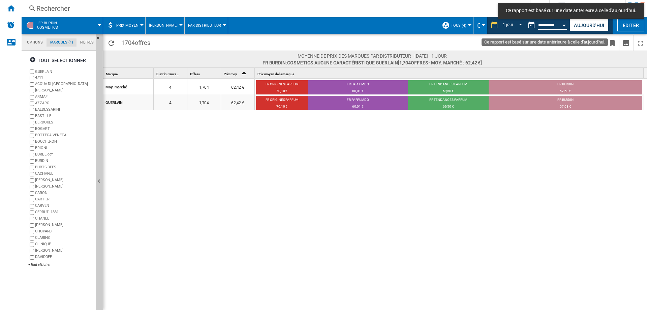
click at [487, 26] on div "Open calendar" at bounding box center [563, 26] width 3 height 2
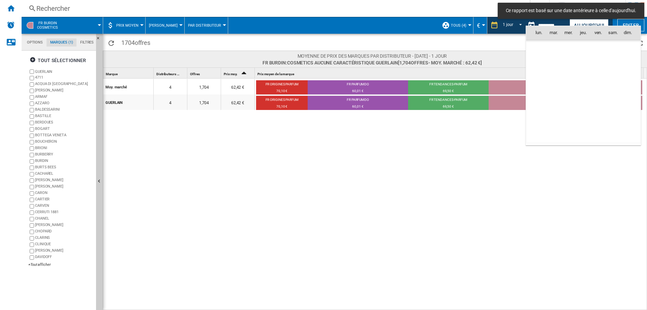
scroll to position [3213, 0]
click at [487, 61] on span "9" at bounding box center [612, 61] width 13 height 13
type input "**********"
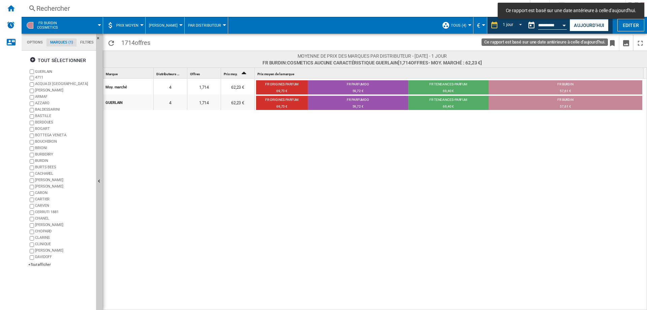
click at [487, 28] on button "Open calendar" at bounding box center [564, 24] width 12 height 12
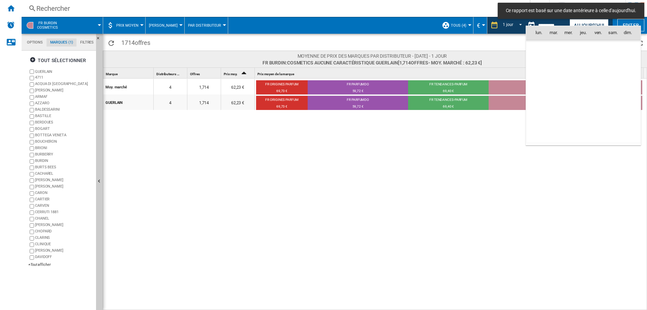
scroll to position [3213, 0]
click at [487, 22] on div at bounding box center [323, 155] width 647 height 310
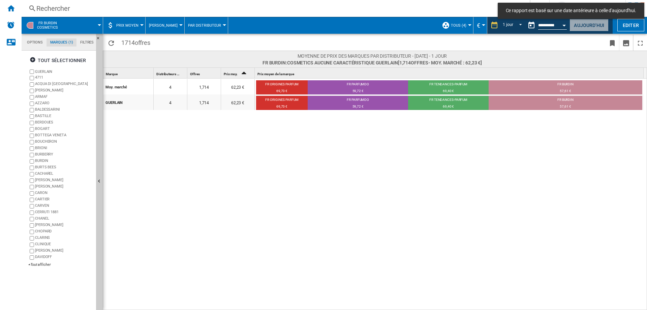
click at [487, 22] on button "Aujourd'hui" at bounding box center [588, 25] width 39 height 12
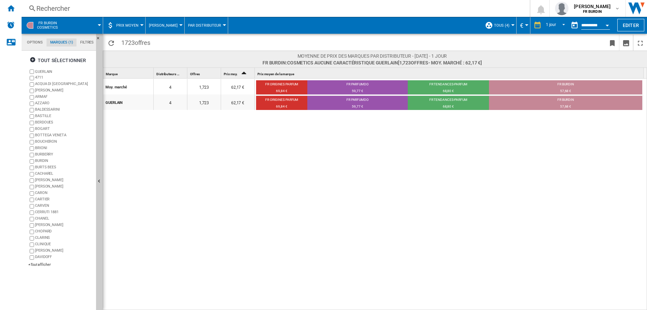
click at [421, 183] on div "Moy. marché 4 1,723 62,17 € FR ORIGINES PARFUM 69,84 € FR PARFUMDO 59,77 € FR T…" at bounding box center [375, 194] width 544 height 232
click at [44, 264] on div "+Tout afficher" at bounding box center [60, 264] width 65 height 5
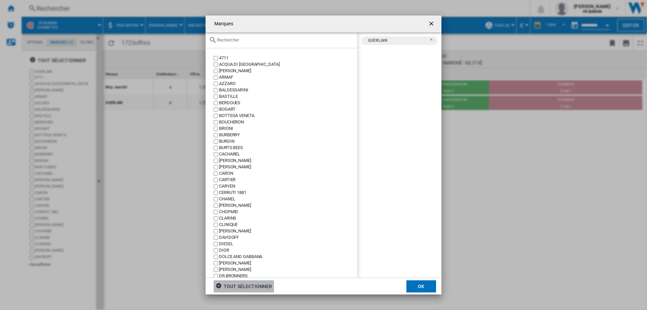
click at [233, 287] on div "tout sélectionner" at bounding box center [244, 286] width 56 height 12
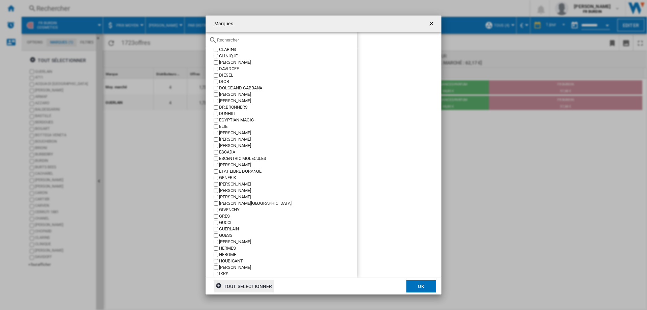
scroll to position [370, 0]
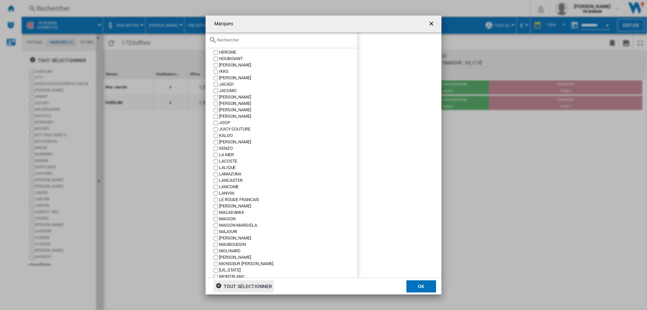
drag, startPoint x: 357, startPoint y: 159, endPoint x: 360, endPoint y: 244, distance: 84.6
click at [360, 244] on div "Marques 4711 ..." at bounding box center [399, 154] width 84 height 245
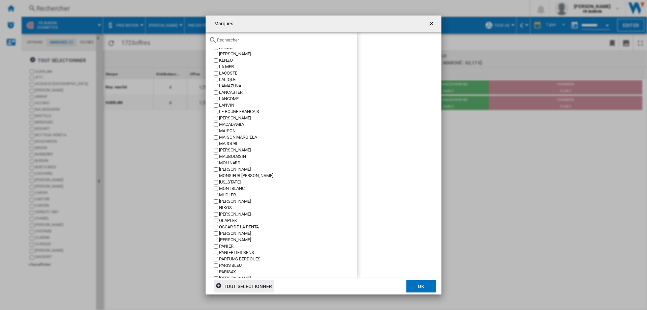
scroll to position [648, 0]
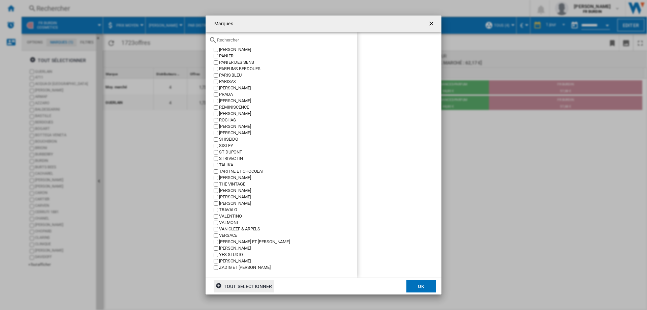
click at [235, 261] on div "[PERSON_NAME]" at bounding box center [288, 261] width 138 height 6
click at [427, 289] on button "OK" at bounding box center [421, 286] width 30 height 12
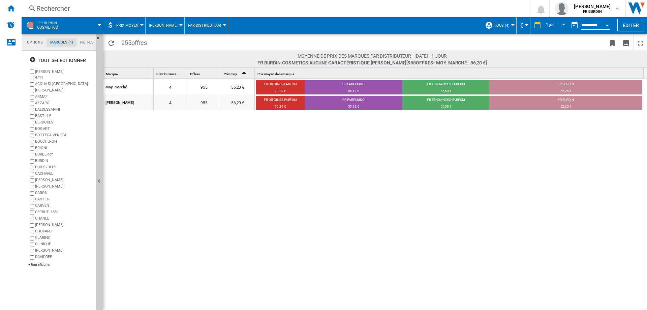
click at [324, 183] on div "Moy. marché 4 955 56,20 € FR ORIGINES PARFUM 70,29 € FR PARFUMDO 55,12 € FR TEN…" at bounding box center [375, 194] width 544 height 232
click at [487, 25] on input "**********" at bounding box center [595, 26] width 29 height 6
click at [487, 141] on div "Moy. marché 4 955 56,20 € FR ORIGINES PARFUM 70,29 € FR PARFUMDO 55,12 € FR TEN…" at bounding box center [375, 194] width 544 height 232
click at [394, 179] on div "Moy. marché 4 955 56,20 € FR ORIGINES PARFUM 70,29 € FR PARFUMDO 55,12 € FR TEN…" at bounding box center [375, 194] width 544 height 232
click at [487, 23] on button "Open calendar" at bounding box center [607, 24] width 12 height 12
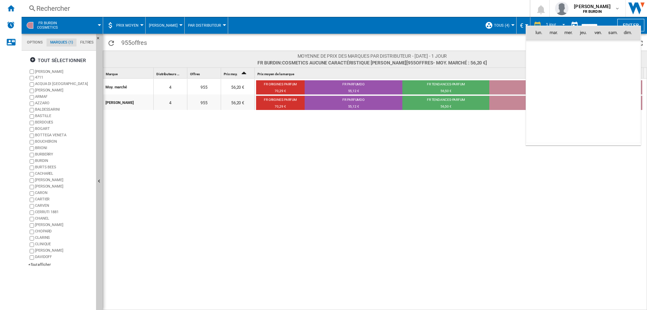
scroll to position [3213, 0]
click at [487, 61] on span "5" at bounding box center [553, 61] width 13 height 13
type input "**********"
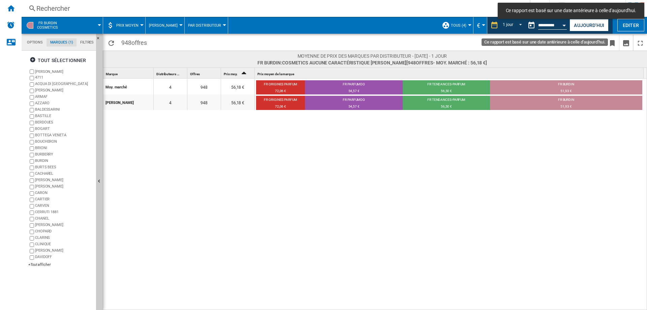
click at [487, 25] on div "Open calendar" at bounding box center [563, 26] width 3 height 2
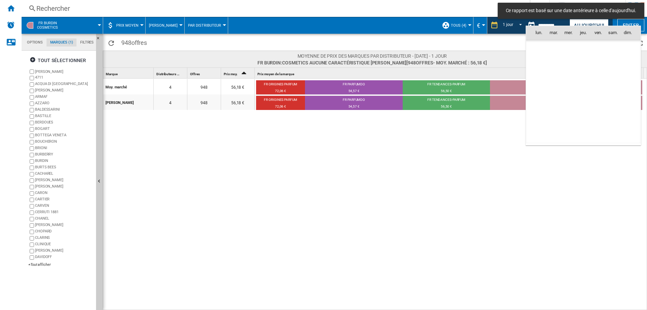
scroll to position [3213, 0]
click at [487, 60] on span "6" at bounding box center [567, 61] width 13 height 13
type input "**********"
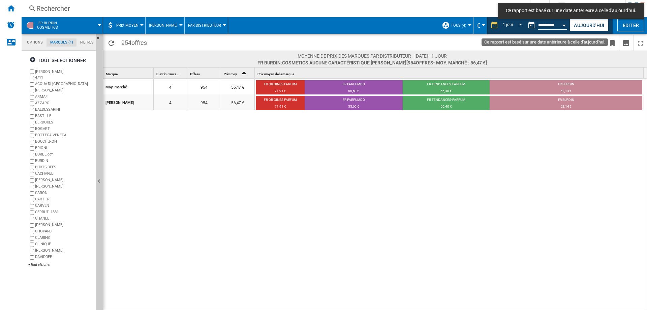
click at [487, 25] on div "Open calendar" at bounding box center [563, 26] width 3 height 2
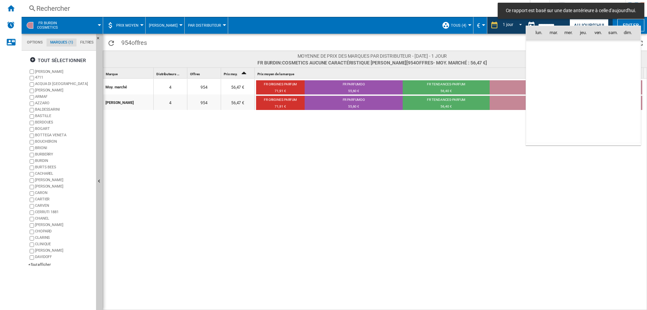
scroll to position [3213, 0]
click at [487, 64] on span "7" at bounding box center [582, 61] width 13 height 13
type input "**********"
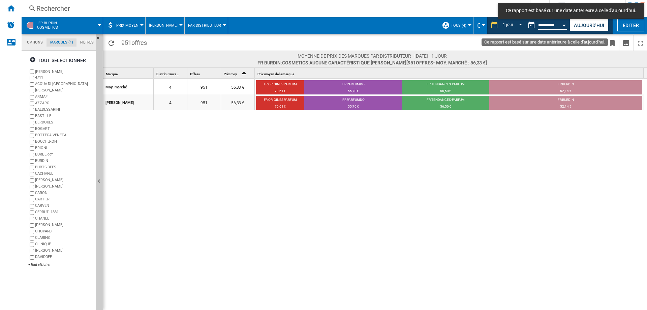
click at [487, 26] on button "Open calendar" at bounding box center [564, 24] width 12 height 12
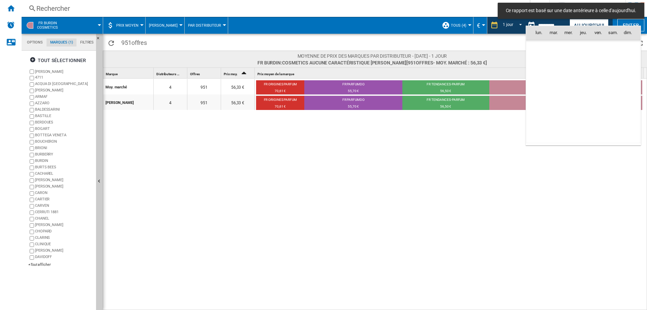
scroll to position [3213, 0]
click at [487, 62] on span "8" at bounding box center [597, 61] width 13 height 13
type input "**********"
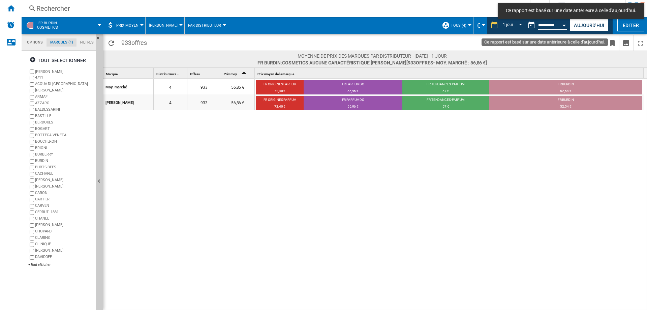
click at [487, 25] on div "Open calendar" at bounding box center [563, 26] width 3 height 2
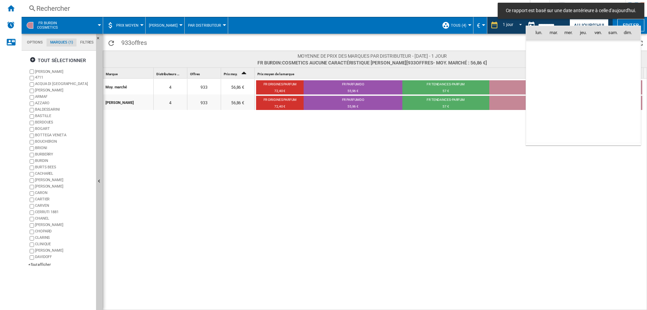
scroll to position [3213, 0]
click at [487, 61] on span "9" at bounding box center [612, 61] width 13 height 13
type input "**********"
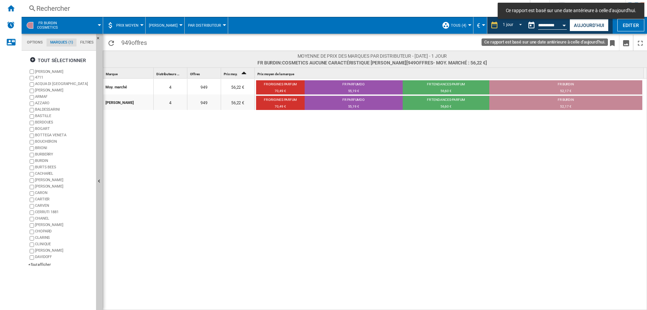
click at [487, 26] on button "Open calendar" at bounding box center [564, 24] width 12 height 12
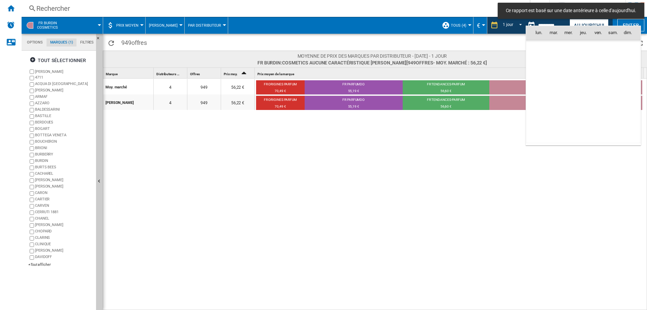
scroll to position [3213, 0]
click at [487, 60] on span "8" at bounding box center [597, 61] width 13 height 13
type input "**********"
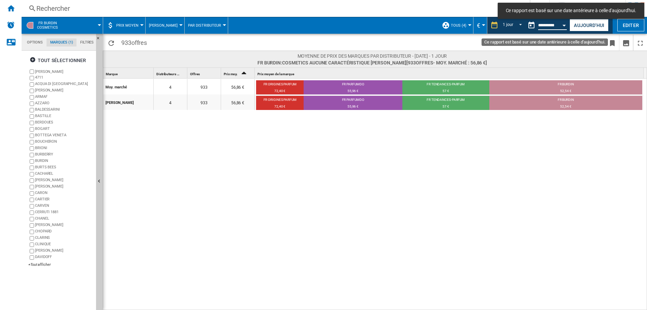
click at [487, 26] on input "**********" at bounding box center [552, 26] width 29 height 6
click at [487, 26] on button "Open calendar" at bounding box center [564, 24] width 12 height 12
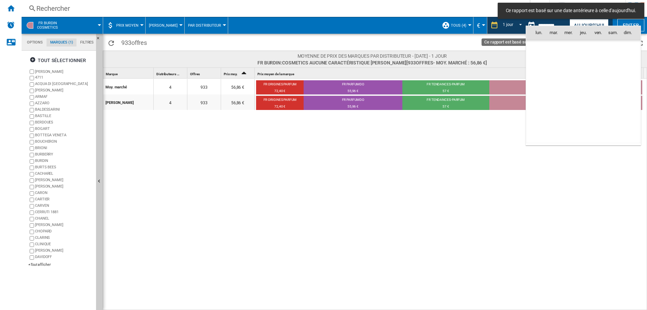
scroll to position [3213, 0]
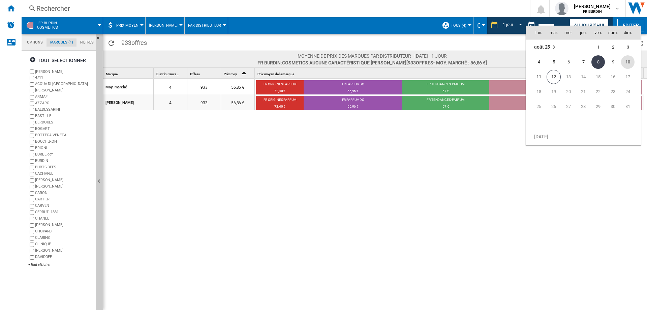
click at [487, 64] on span "10" at bounding box center [627, 61] width 13 height 13
type input "**********"
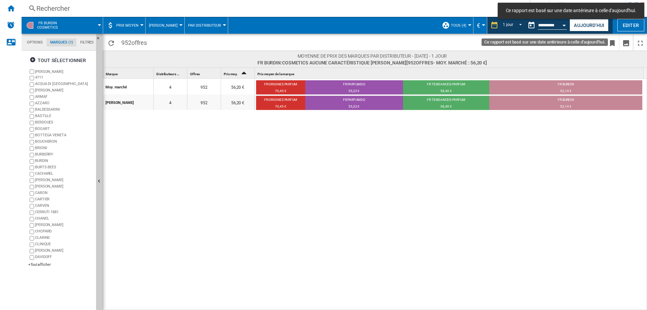
click at [487, 25] on div "Open calendar" at bounding box center [563, 26] width 3 height 2
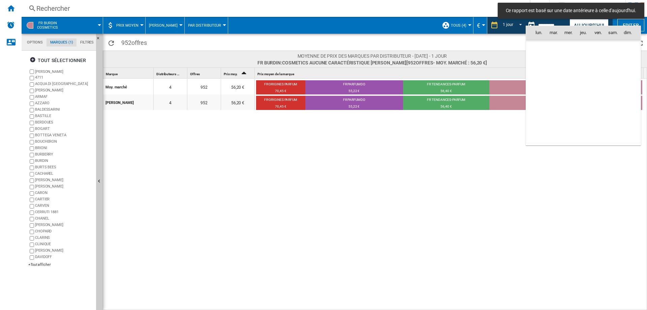
scroll to position [3213, 0]
click at [487, 76] on span "11" at bounding box center [538, 76] width 13 height 13
type input "**********"
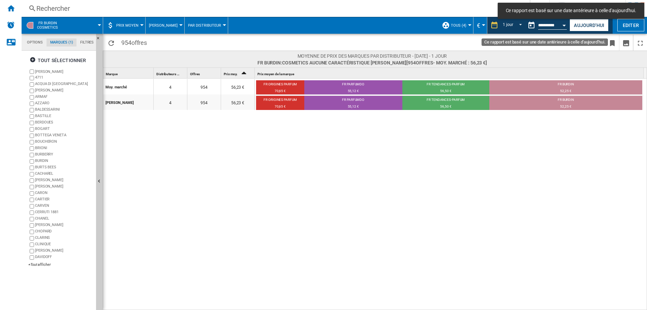
click at [487, 25] on input "**********" at bounding box center [552, 26] width 29 height 6
click at [487, 25] on button "Open calendar" at bounding box center [564, 24] width 12 height 12
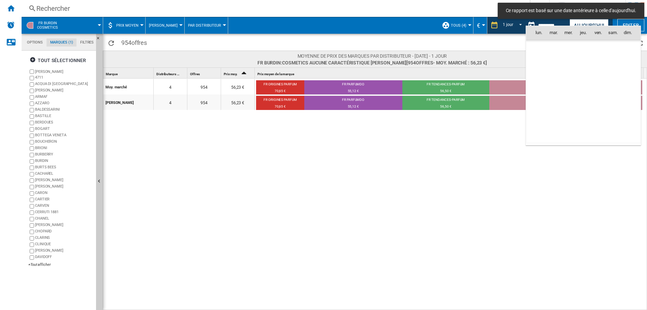
scroll to position [3213, 0]
click at [487, 72] on span "12" at bounding box center [553, 77] width 14 height 14
type input "**********"
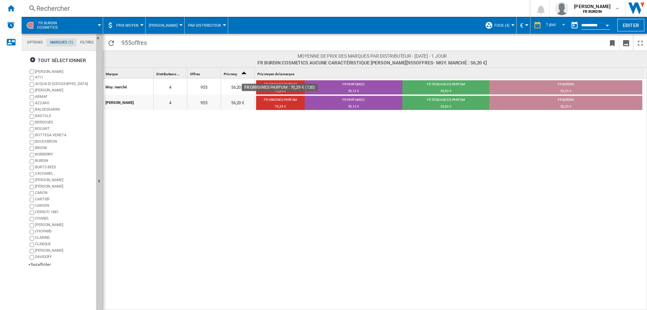
click at [291, 127] on div "Moy. marché 4 955 56,20 € FR ORIGINES PARFUM 70,29 € FR PARFUMDO 55,12 € FR TEN…" at bounding box center [375, 194] width 544 height 232
click at [487, 28] on md-select-value "1 jour" at bounding box center [556, 25] width 23 height 10
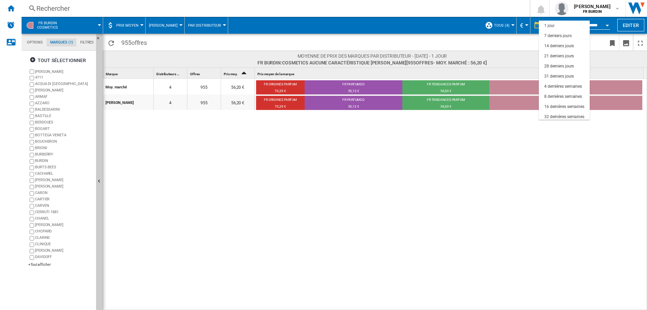
click at [487, 178] on md-backdrop at bounding box center [323, 155] width 647 height 310
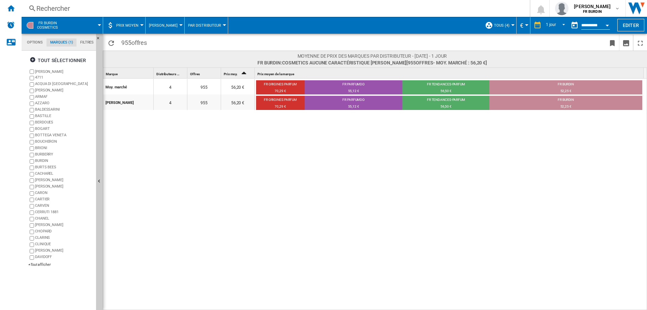
click at [487, 24] on button "Open calendar" at bounding box center [607, 24] width 12 height 12
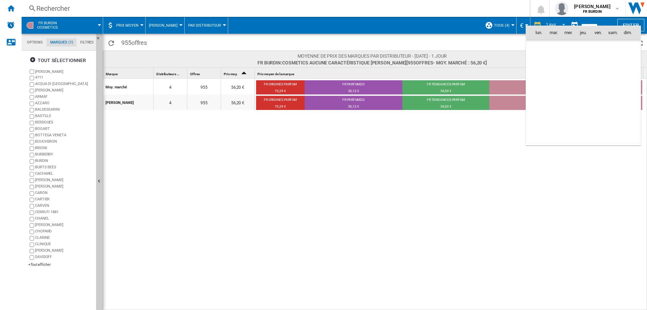
scroll to position [3213, 0]
click at [487, 64] on span "7" at bounding box center [582, 61] width 13 height 13
type input "**********"
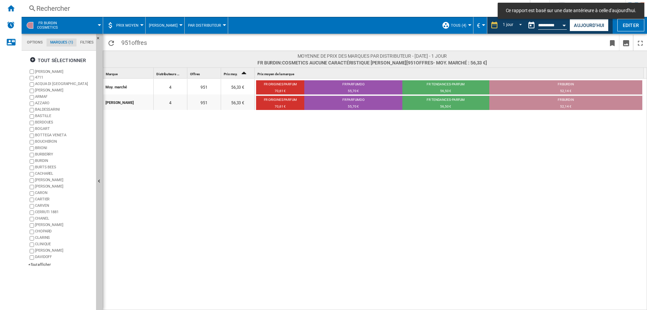
click at [487, 24] on button "Open calendar" at bounding box center [564, 24] width 12 height 12
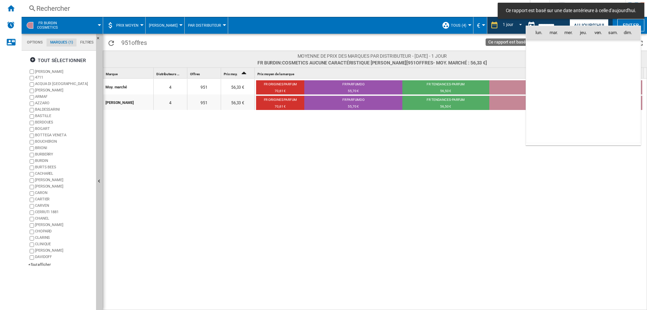
scroll to position [3213, 0]
click at [487, 60] on span "6" at bounding box center [567, 61] width 13 height 13
type input "**********"
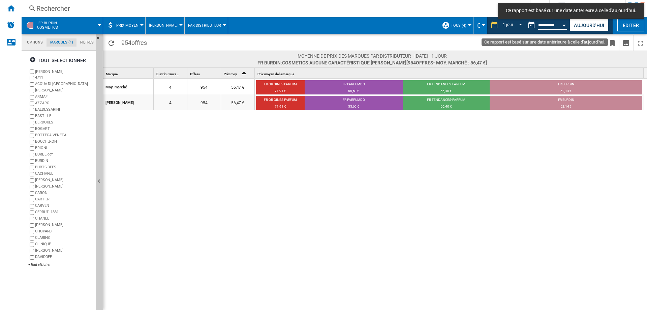
click at [487, 24] on button "Open calendar" at bounding box center [564, 24] width 12 height 12
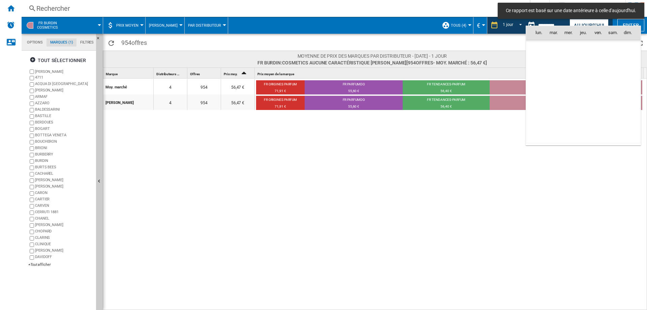
scroll to position [3213, 0]
click at [487, 59] on span "5" at bounding box center [553, 61] width 13 height 13
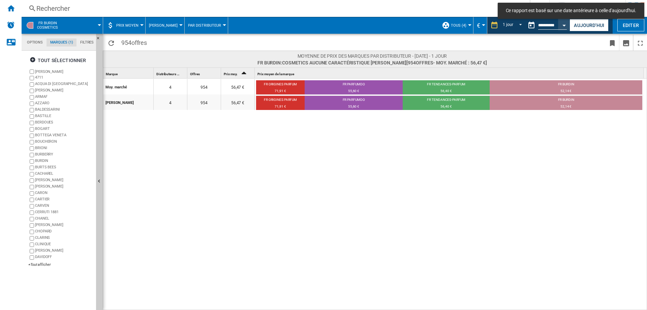
type input "**********"
click at [433, 204] on div "Moy. marché 4 948 56,18 € FR ORIGINES PARFUM 72,06 € FR PARFUMDO 54,57 € FR TEN…" at bounding box center [375, 194] width 544 height 232
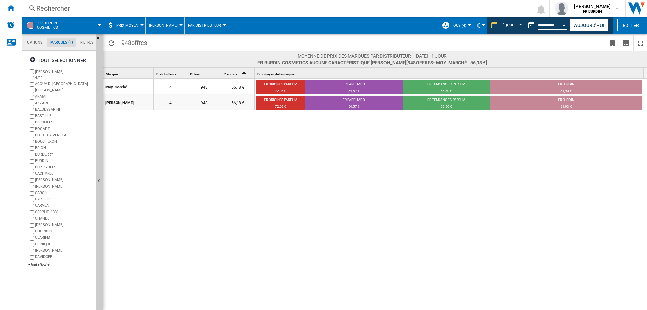
click at [322, 148] on div "Moy. marché 4 948 56,18 € FR ORIGINES PARFUM 72,06 € FR PARFUMDO 54,57 € FR TEN…" at bounding box center [375, 194] width 544 height 232
click at [487, 30] on button "Aujourd'hui" at bounding box center [588, 25] width 39 height 12
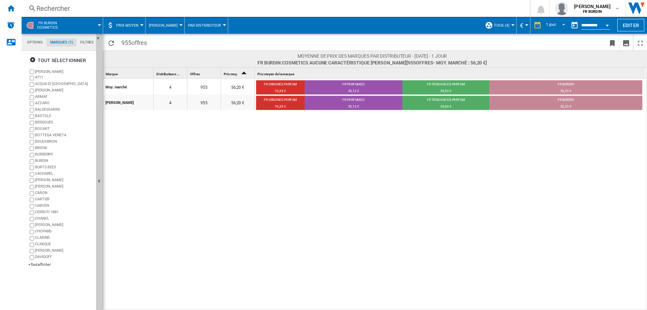
click at [448, 172] on div "Moy. marché 4 955 56,20 € FR ORIGINES PARFUM 70,29 € FR PARFUMDO 55,12 € FR TEN…" at bounding box center [375, 194] width 544 height 232
click at [202, 196] on div "Moy. marché 4 955 56,20 € FR ORIGINES PARFUM 70,29 € FR PARFUMDO 55,12 € FR TEN…" at bounding box center [375, 194] width 544 height 232
click at [99, 36] on ng-md-icon "Masquer" at bounding box center [100, 40] width 8 height 8
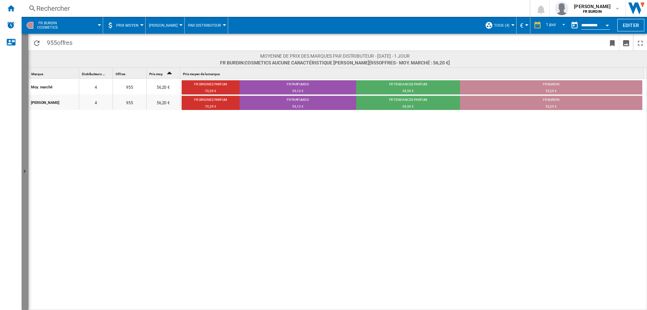
click at [23, 162] on button "Afficher" at bounding box center [25, 172] width 7 height 276
